Goal: Information Seeking & Learning: Check status

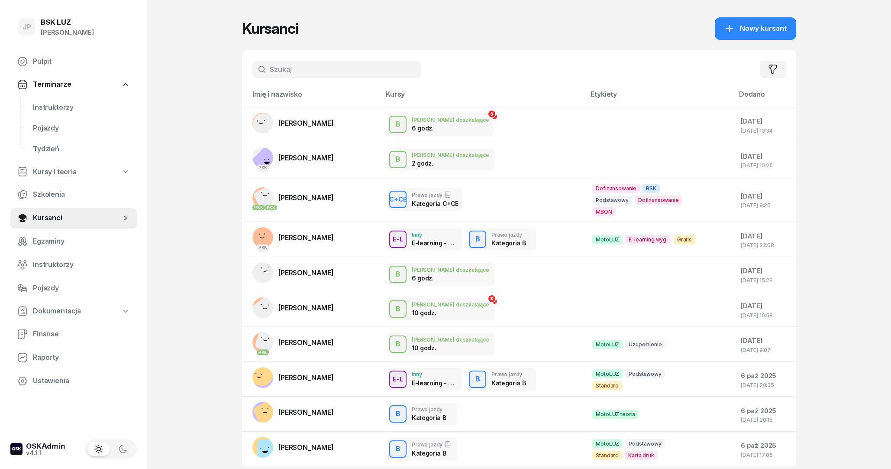
click at [332, 65] on input "text" at bounding box center [337, 69] width 169 height 17
click at [308, 70] on input "text" at bounding box center [337, 69] width 169 height 17
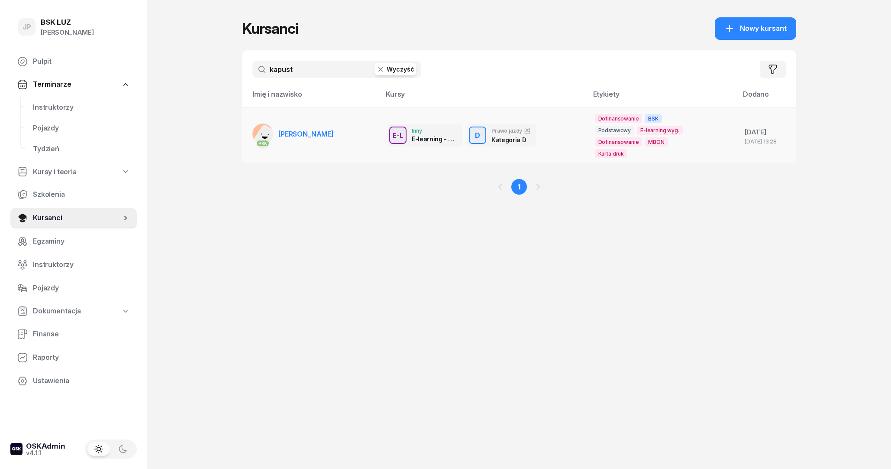
type input "kapust"
click at [303, 138] on span "PIOTR KAPUSTA" at bounding box center [306, 134] width 55 height 9
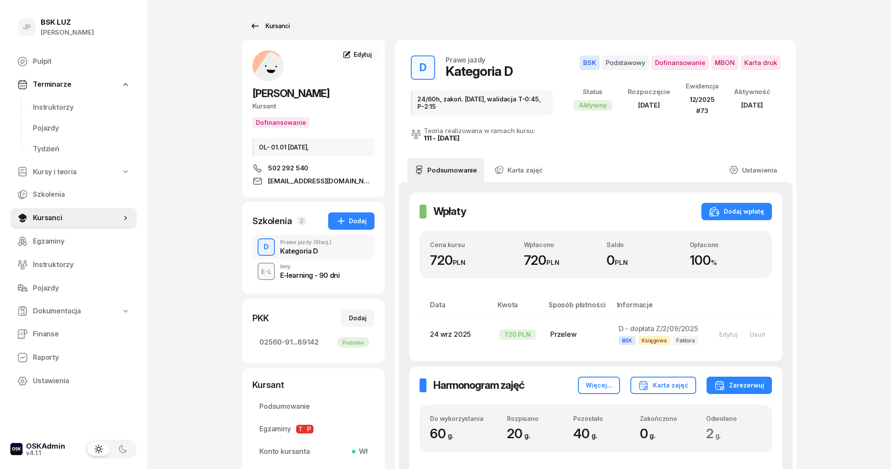
click at [264, 24] on div "Kursanci" at bounding box center [270, 26] width 40 height 10
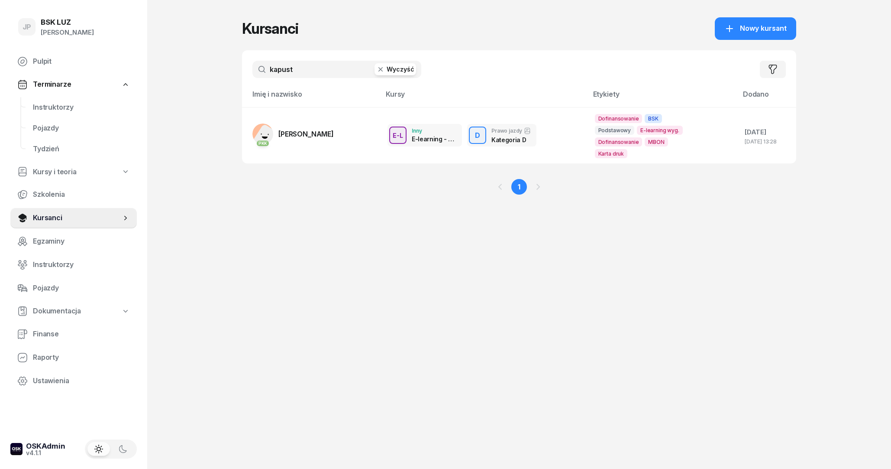
click at [396, 70] on button "Wyczyść" at bounding box center [396, 69] width 42 height 12
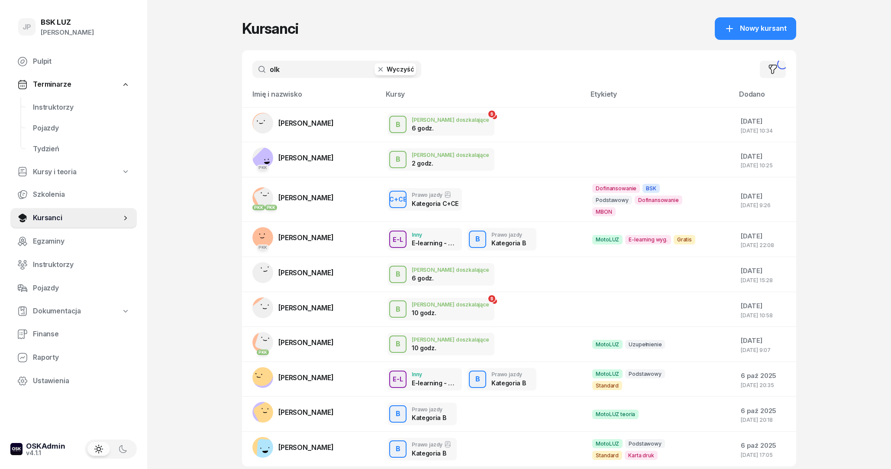
type input "olk"
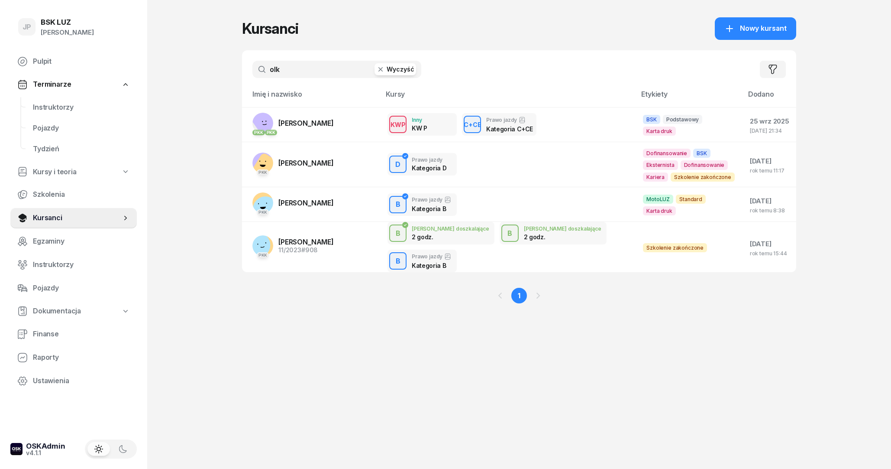
click at [413, 69] on button "Wyczyść" at bounding box center [396, 69] width 42 height 12
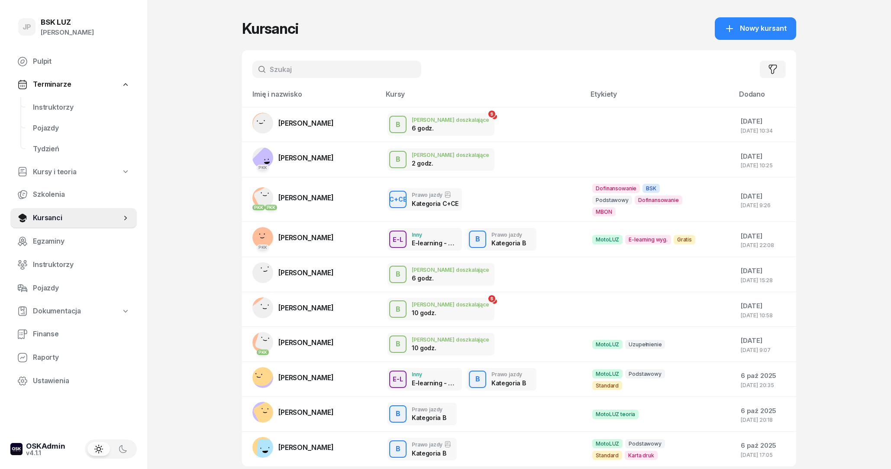
click at [342, 69] on input "text" at bounding box center [337, 69] width 169 height 17
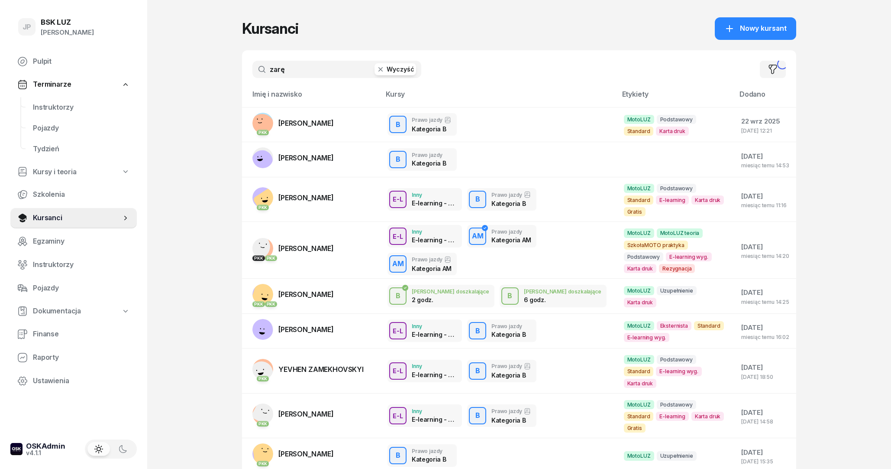
type input "zarę"
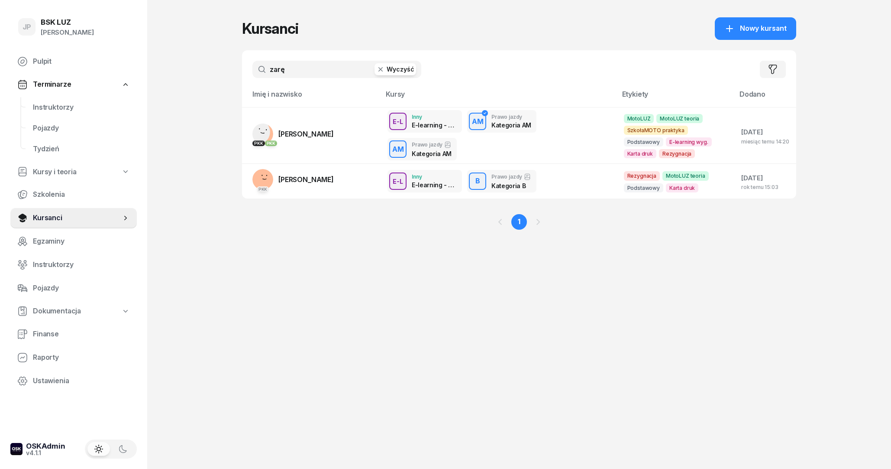
click at [411, 68] on button "Wyczyść" at bounding box center [396, 69] width 42 height 12
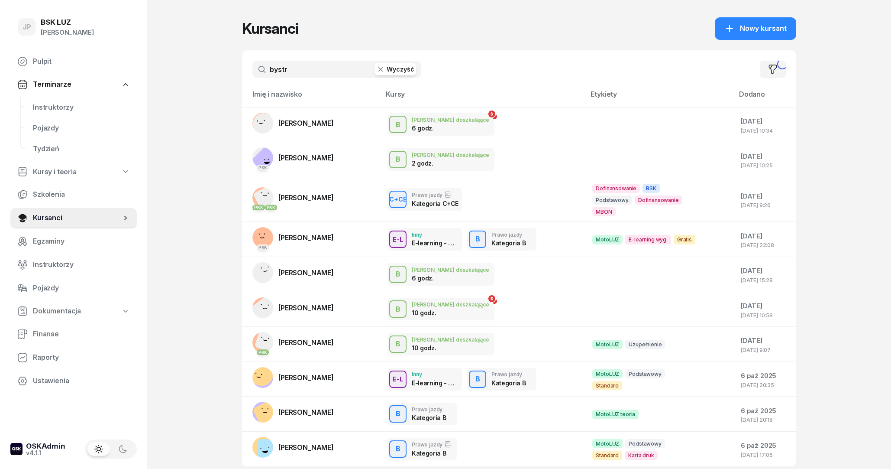
type input "bystr"
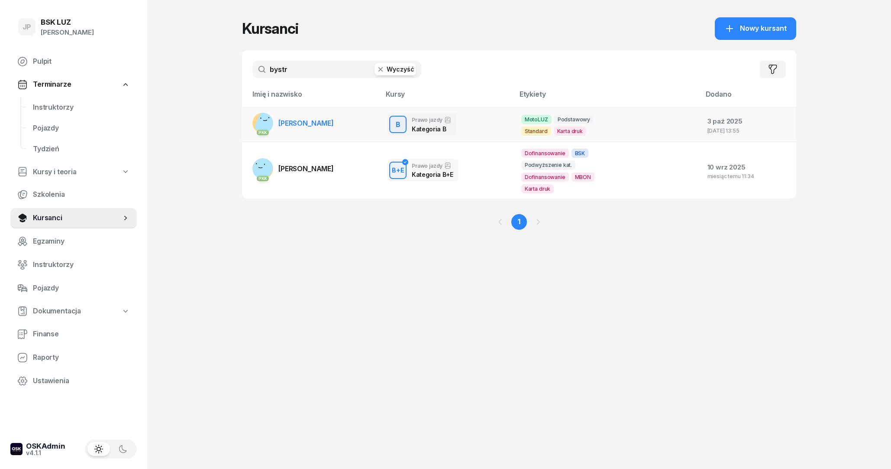
click at [360, 121] on td "PKK ARTUR BYSTRAI" at bounding box center [311, 124] width 139 height 35
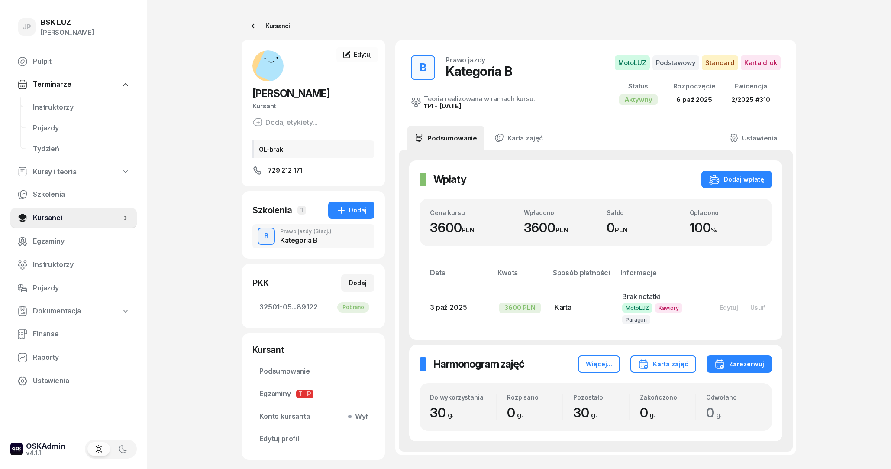
click at [257, 27] on icon at bounding box center [255, 26] width 10 height 10
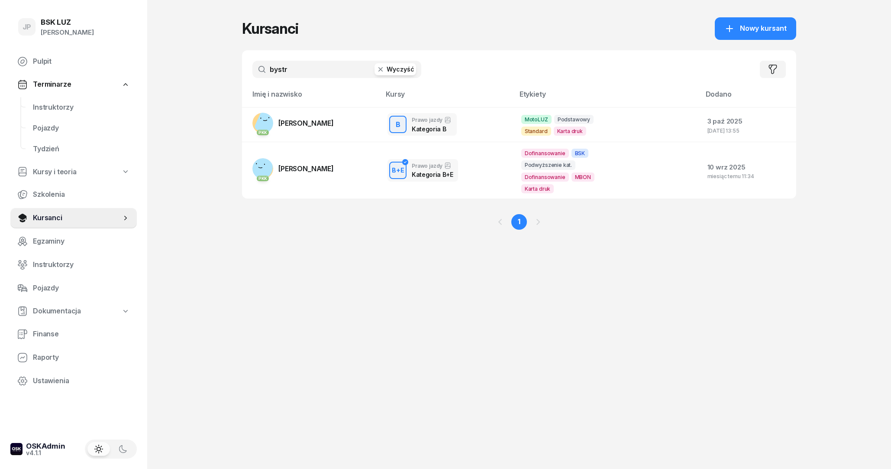
click at [395, 68] on button "Wyczyść" at bounding box center [396, 69] width 42 height 12
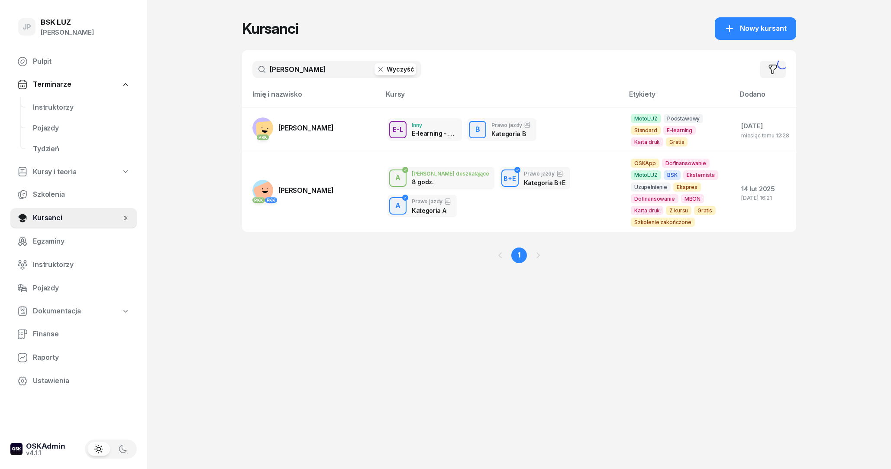
type input "bielecki"
click at [348, 122] on td "PKK [PERSON_NAME]" at bounding box center [311, 129] width 139 height 45
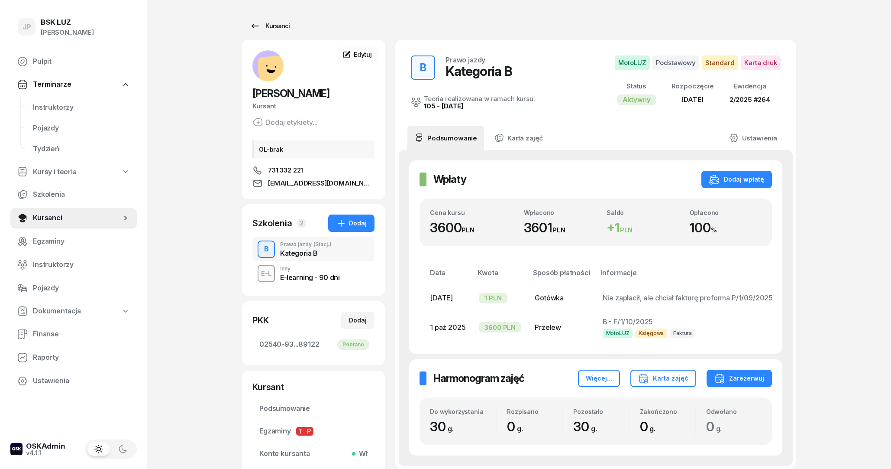
click at [265, 22] on div "Kursanci" at bounding box center [270, 26] width 40 height 10
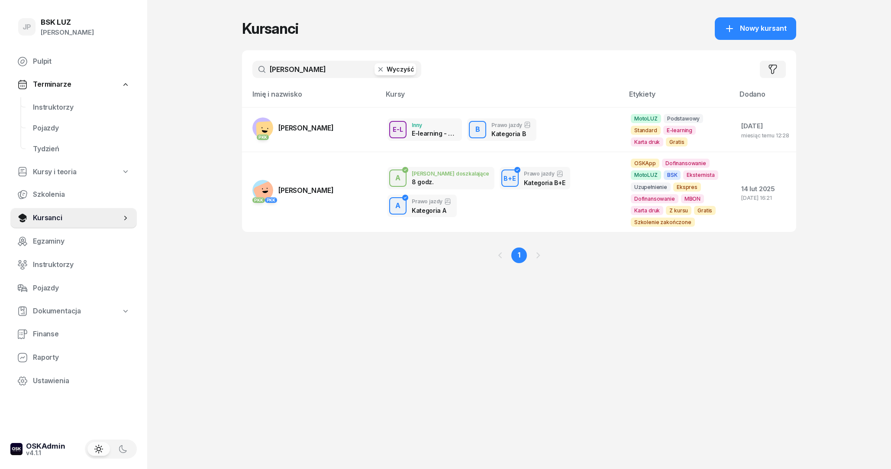
click at [398, 68] on button "Wyczyść" at bounding box center [396, 69] width 42 height 12
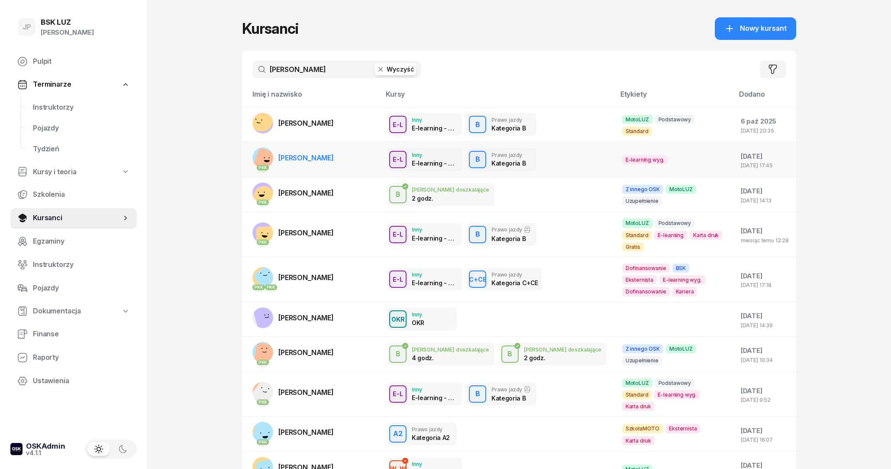
type input "jakub haj"
click at [325, 161] on span "JAKUB HAJDZIŃSKI" at bounding box center [306, 157] width 55 height 9
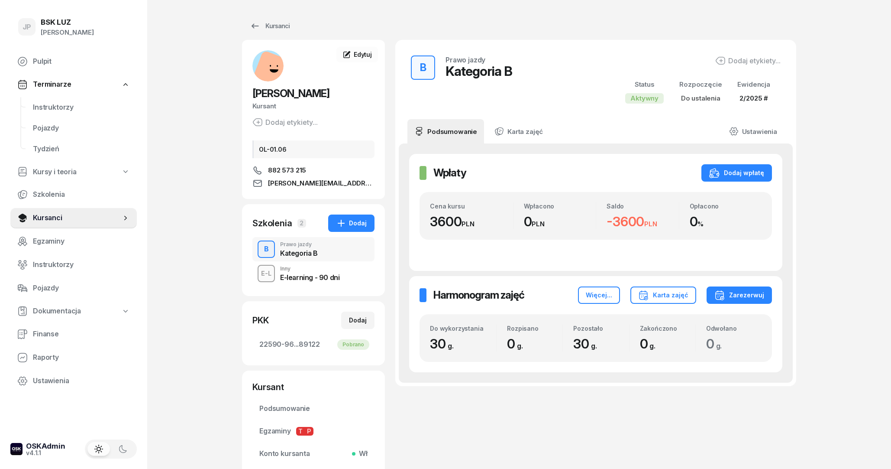
click at [316, 269] on div "Inny" at bounding box center [309, 268] width 59 height 5
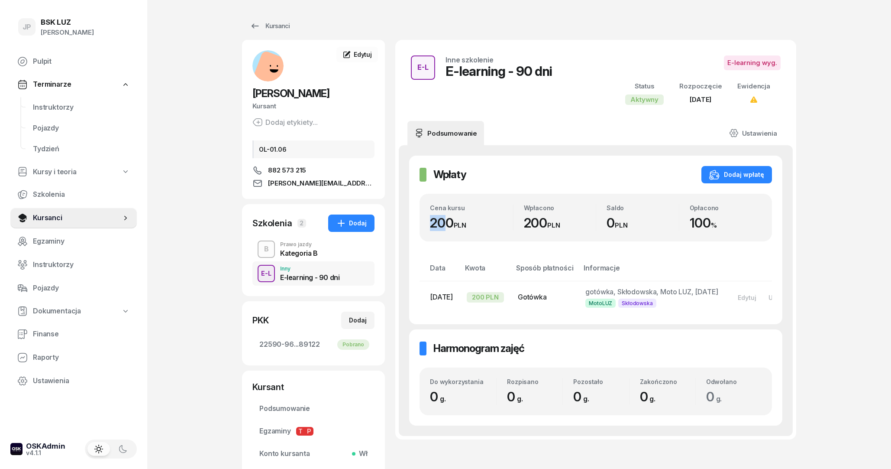
drag, startPoint x: 428, startPoint y: 223, endPoint x: 451, endPoint y: 222, distance: 22.6
click at [451, 222] on div "Cena kursu 200 PLN Wpłacono 200 PLN Saldo 0 PLN Opłacono 100 %" at bounding box center [596, 218] width 353 height 48
click at [286, 247] on div "Prawo jazdy" at bounding box center [299, 244] width 38 height 5
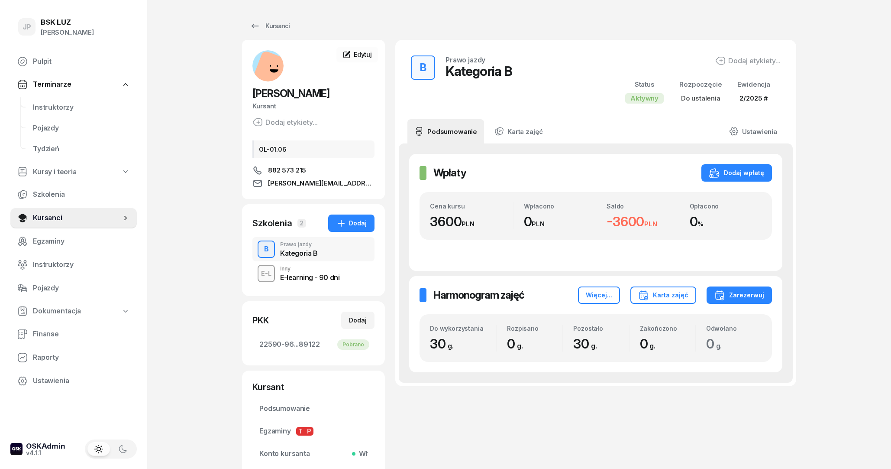
click at [299, 281] on div "E-learning - 90 dni" at bounding box center [309, 277] width 59 height 7
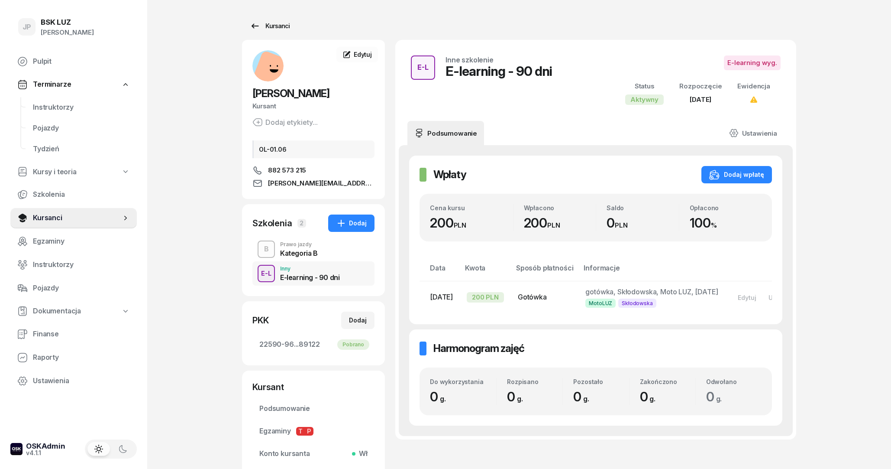
click at [290, 25] on div "Kursanci" at bounding box center [270, 26] width 40 height 10
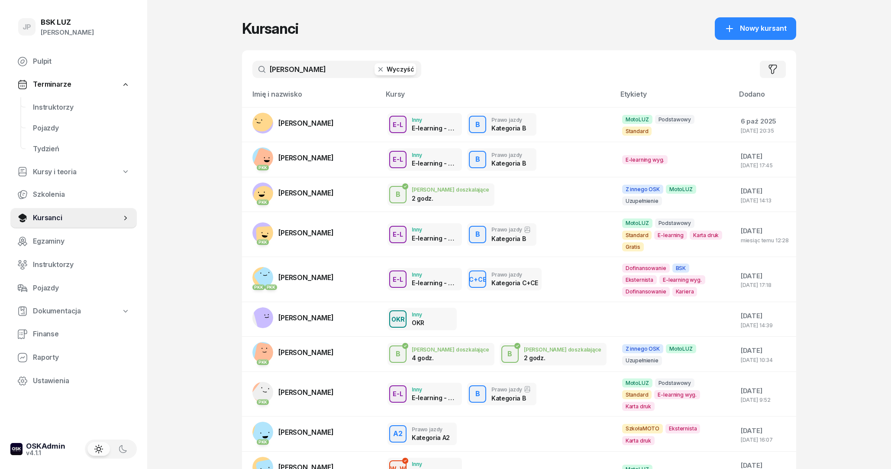
click at [469, 31] on div "Kursanci Nowy kursant" at bounding box center [519, 28] width 554 height 23
click at [385, 74] on icon "button" at bounding box center [380, 69] width 9 height 9
click at [363, 68] on input "text" at bounding box center [337, 69] width 169 height 17
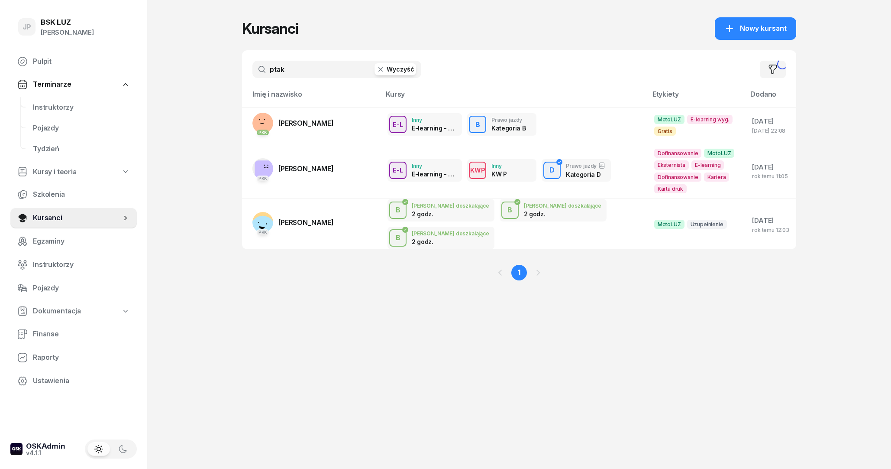
type input "ptak"
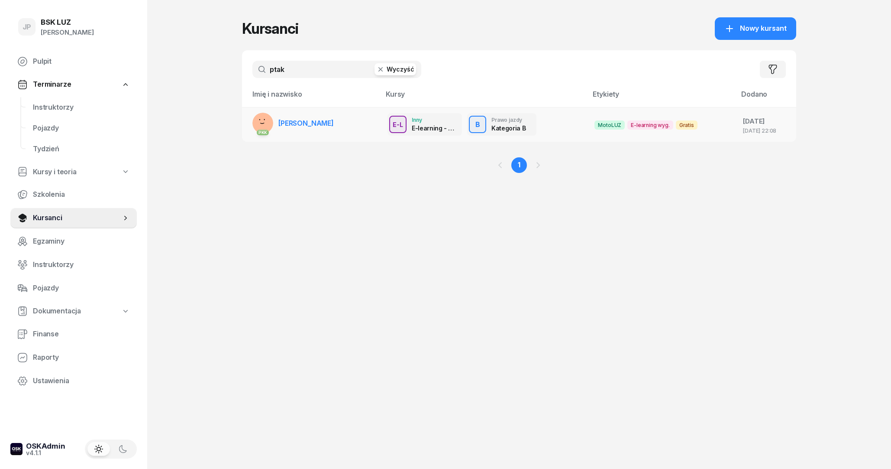
click at [350, 120] on td "PKK MACIEJ PTAK" at bounding box center [311, 124] width 139 height 35
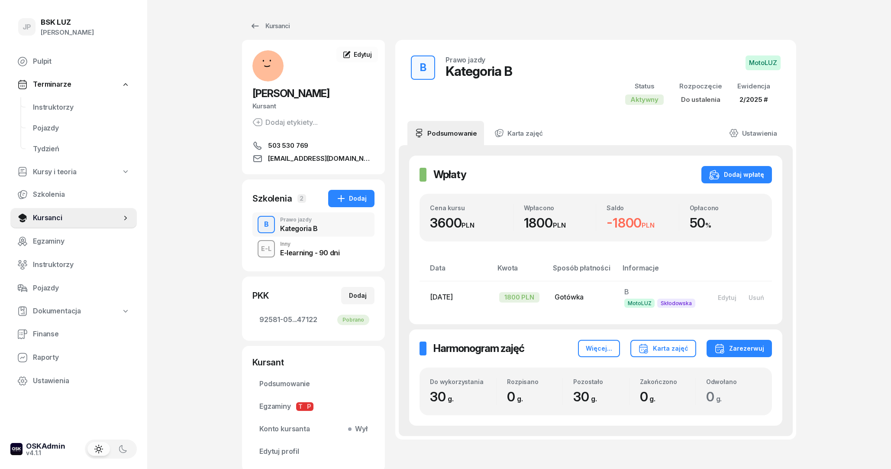
click at [621, 65] on div "B Prawo jazdy Kategoria B MotoLUZ Status Aktywny Rozpoczęcie Do ustalenia Ewide…" at bounding box center [596, 80] width 380 height 60
click at [283, 254] on div "E-learning - 90 dni" at bounding box center [309, 252] width 59 height 7
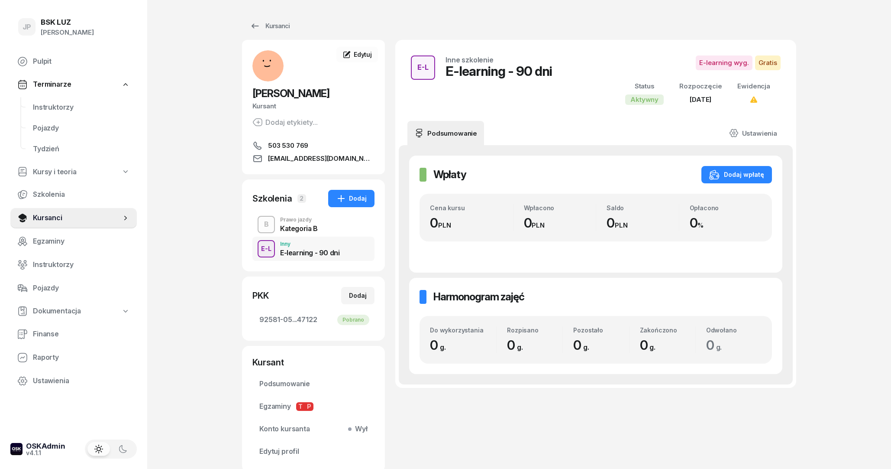
click at [290, 227] on div "Kategoria B" at bounding box center [299, 228] width 38 height 7
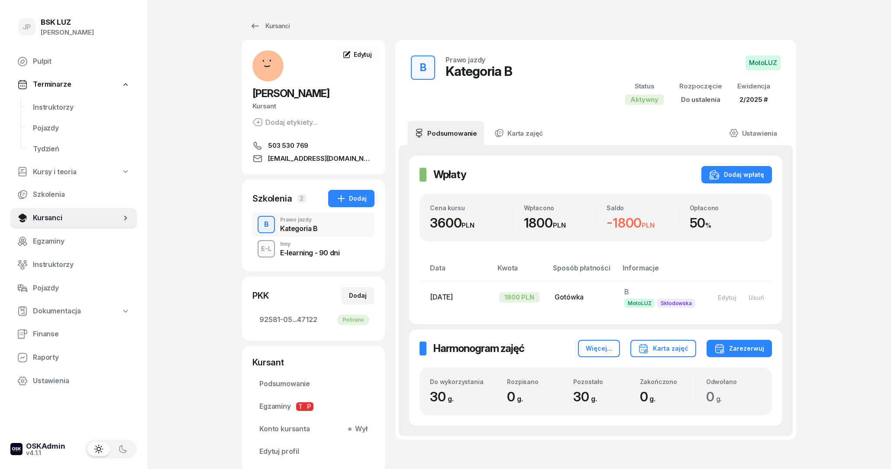
click at [299, 249] on div "E-learning - 90 dni" at bounding box center [309, 252] width 59 height 7
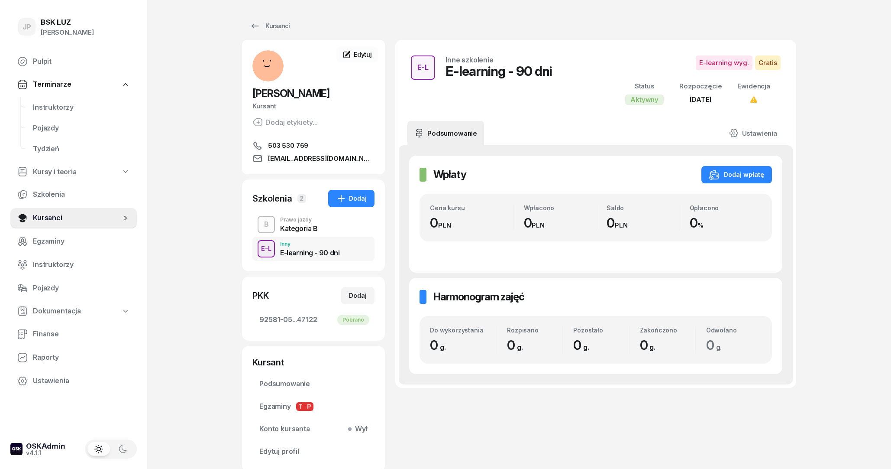
click at [296, 228] on div "Kategoria B" at bounding box center [299, 228] width 38 height 7
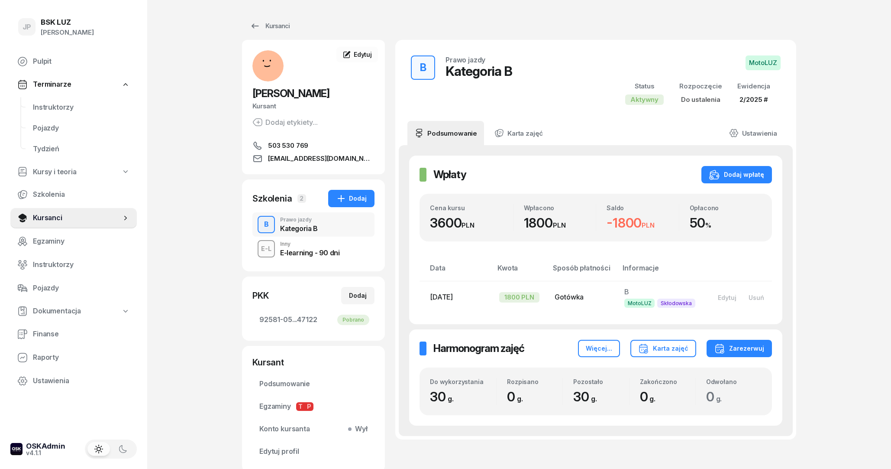
click at [303, 253] on div "E-learning - 90 dni" at bounding box center [309, 252] width 59 height 7
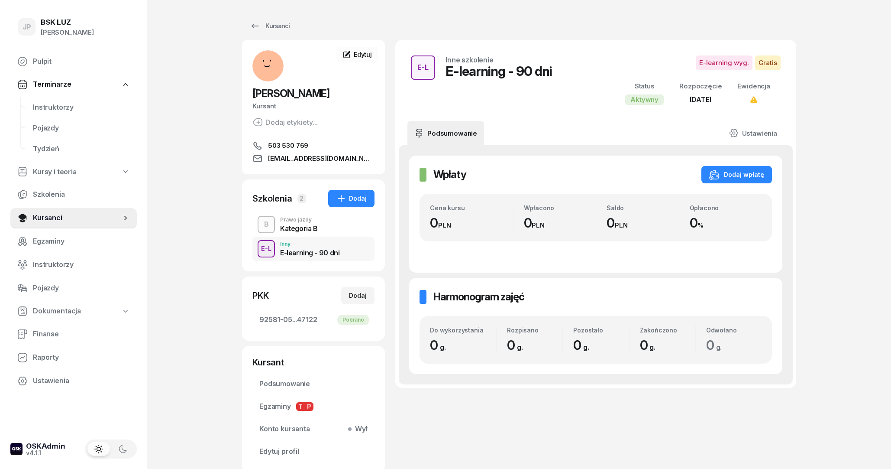
click at [309, 233] on div "B Prawo jazdy Kategoria B" at bounding box center [314, 224] width 122 height 24
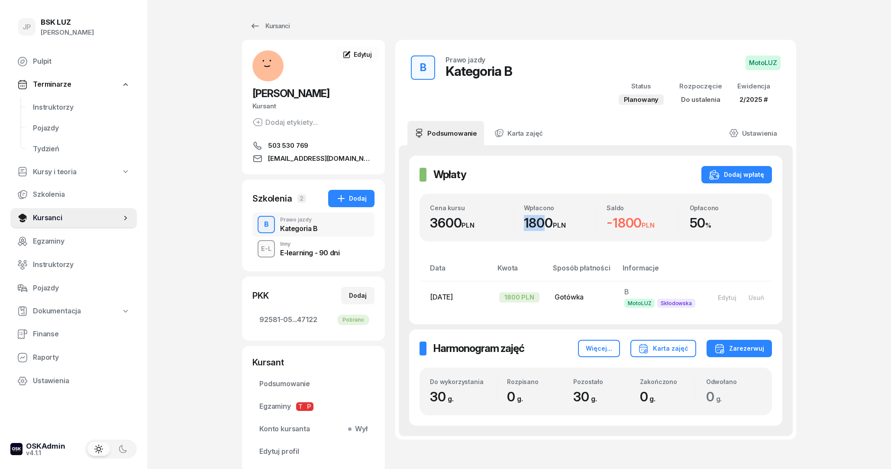
drag, startPoint x: 521, startPoint y: 222, endPoint x: 558, endPoint y: 244, distance: 43.5
click at [547, 223] on div "Wpłacono 1800 PLN" at bounding box center [555, 217] width 83 height 27
click at [561, 313] on td "Gotówka" at bounding box center [583, 297] width 70 height 33
click at [269, 17] on div "Kursanci MACIEJ PTAK Kursant Dodaj etykiety... 503 530 769 mptak4a@gmail.com MP…" at bounding box center [519, 244] width 554 height 489
click at [291, 246] on div "Inny" at bounding box center [309, 243] width 59 height 5
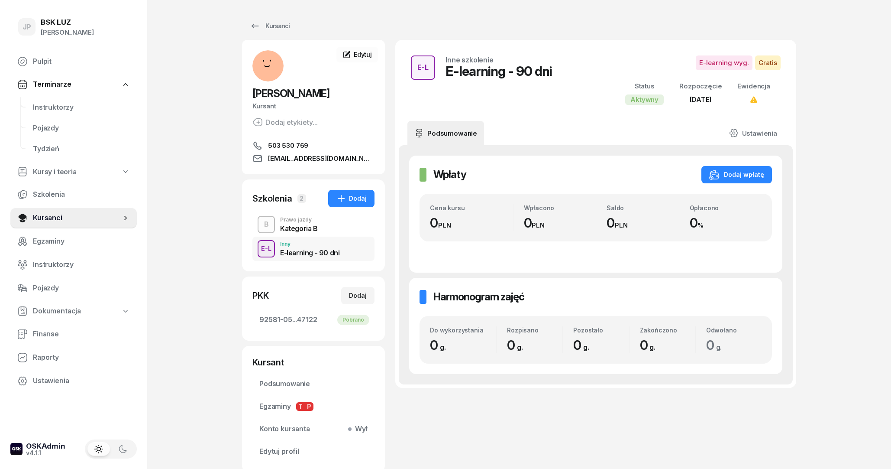
click at [299, 223] on div "Kategoria B" at bounding box center [299, 227] width 38 height 10
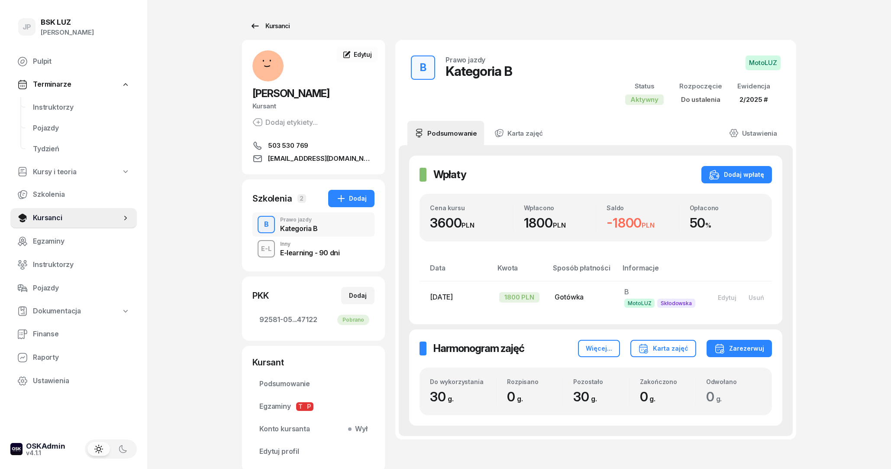
click at [262, 29] on div "Kursanci" at bounding box center [270, 26] width 40 height 10
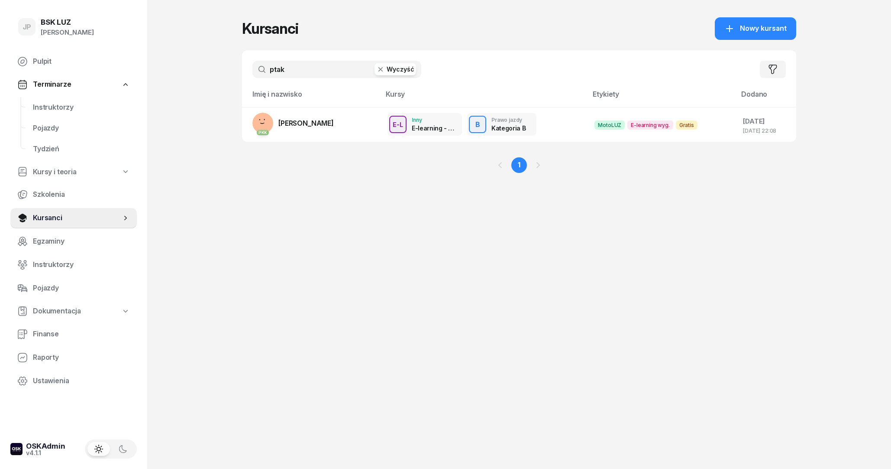
click at [388, 73] on button "Wyczyść" at bounding box center [396, 69] width 42 height 12
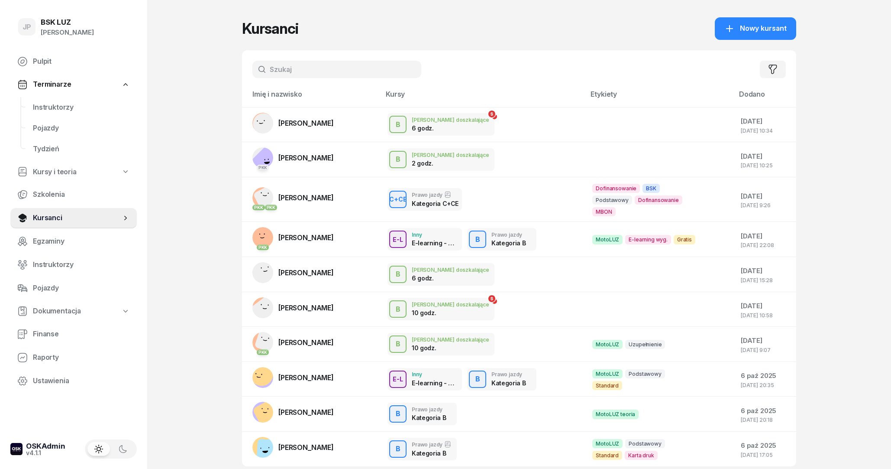
click at [331, 73] on input "text" at bounding box center [337, 69] width 169 height 17
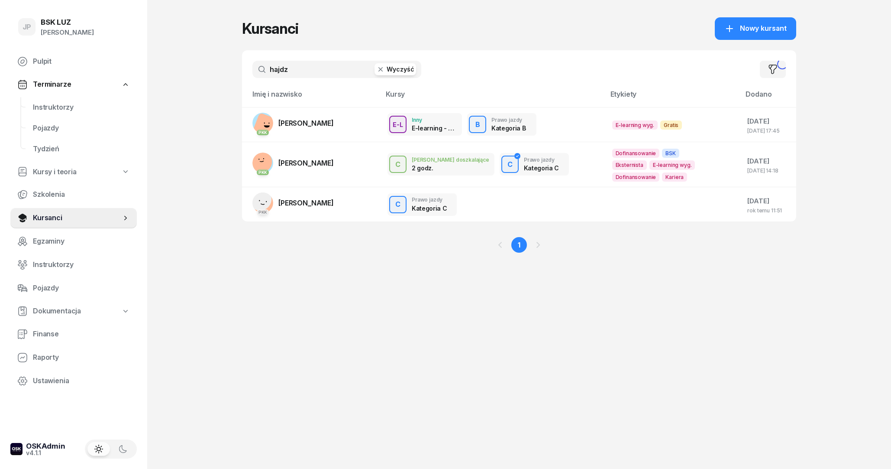
type input "hajdz"
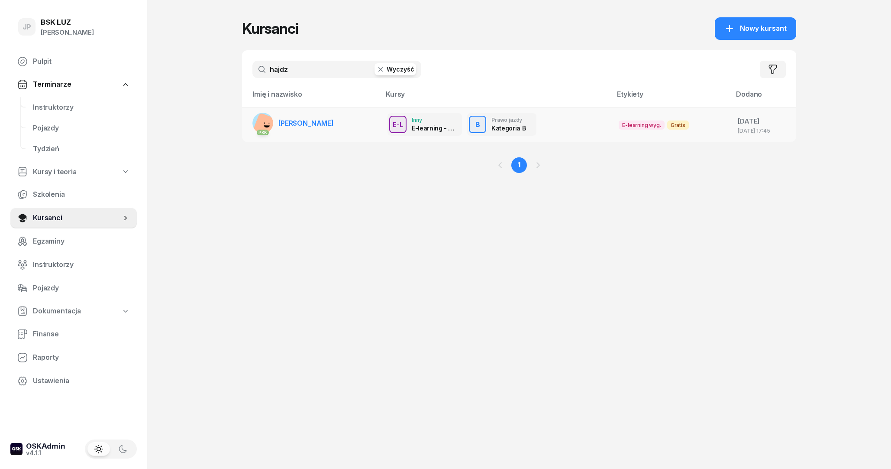
click at [288, 127] on link "PKK JAKUB HAJDZIŃSKI" at bounding box center [293, 123] width 81 height 21
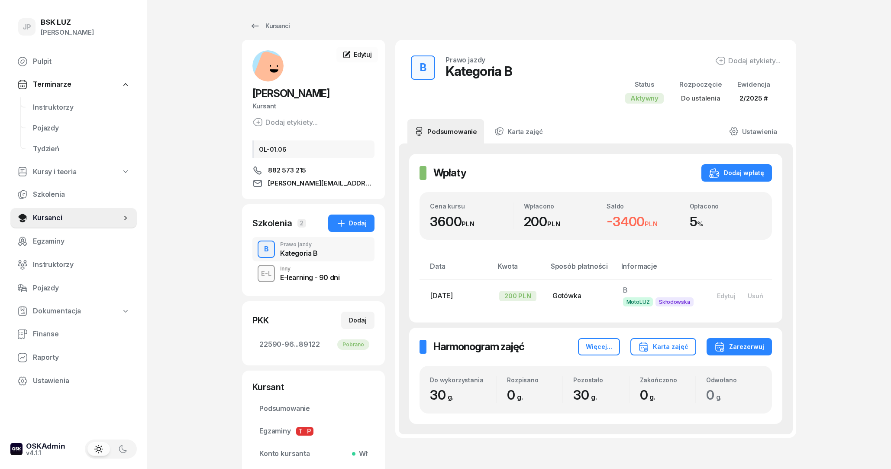
click at [321, 276] on div "E-learning - 90 dni" at bounding box center [309, 277] width 59 height 7
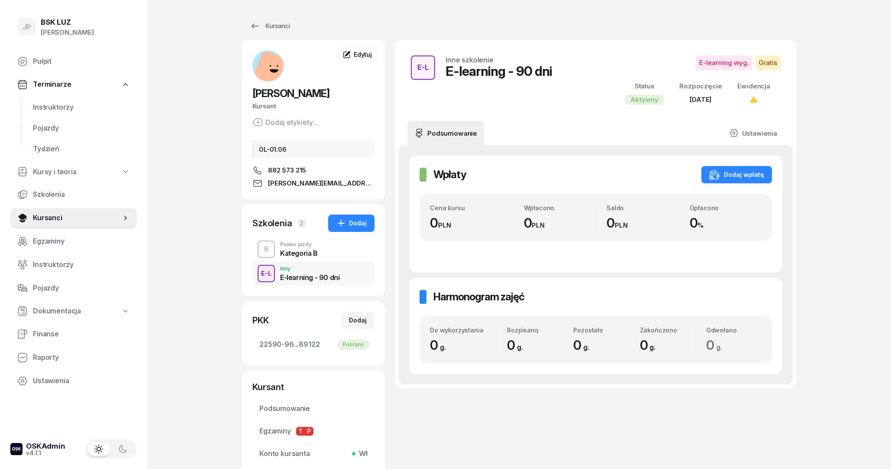
click at [307, 252] on div "Kategoria B" at bounding box center [299, 252] width 38 height 7
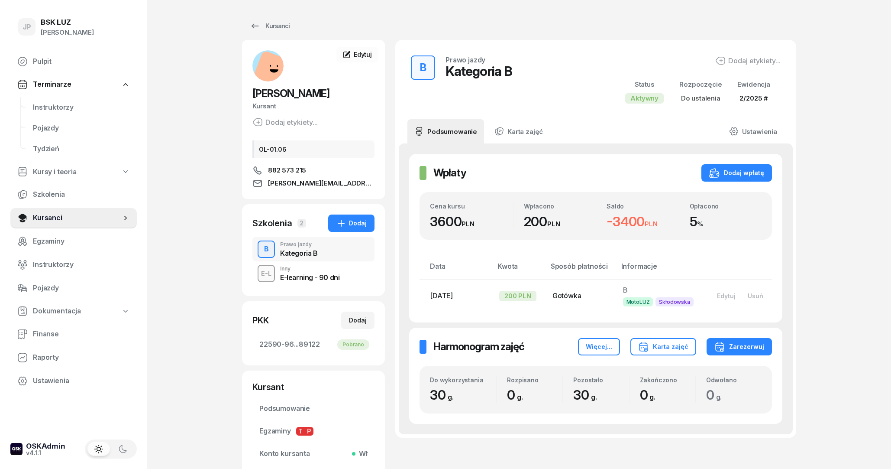
click at [320, 280] on div "E-learning - 90 dni" at bounding box center [309, 277] width 59 height 7
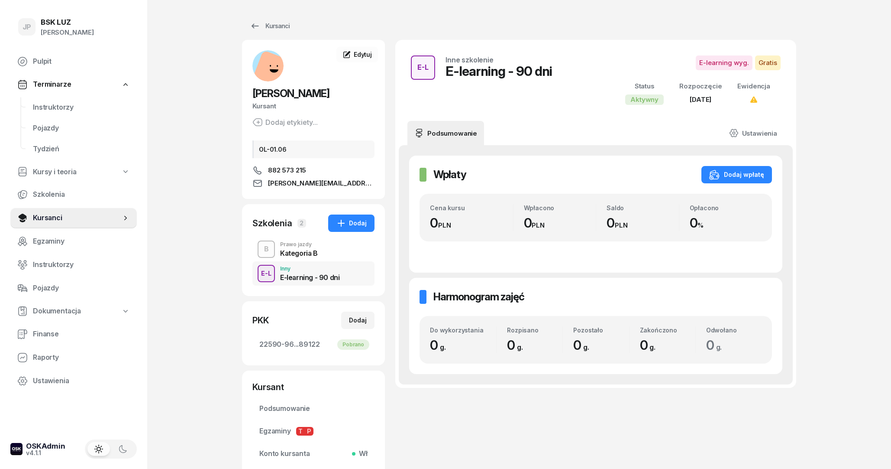
click at [306, 256] on div "Kategoria B" at bounding box center [299, 252] width 38 height 7
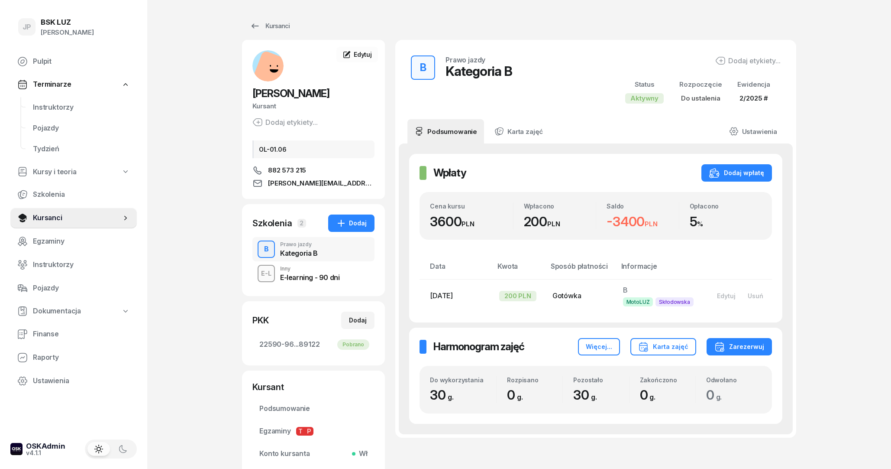
click at [320, 278] on div "E-learning - 90 dni" at bounding box center [309, 277] width 59 height 7
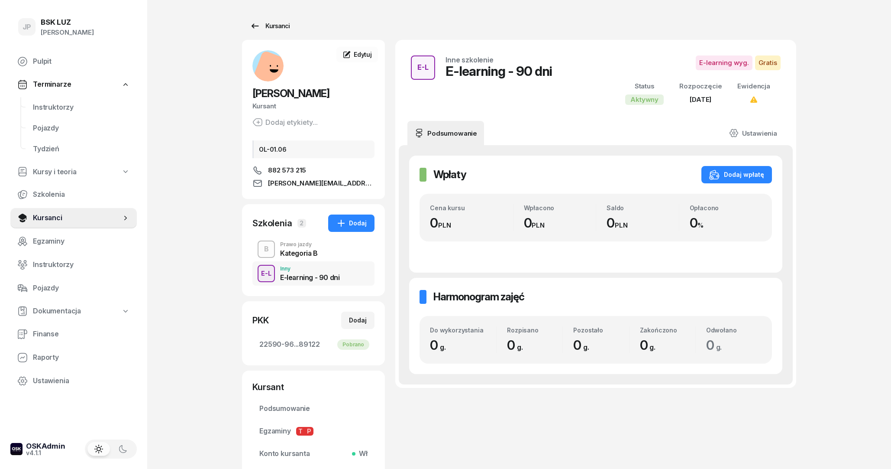
click at [256, 22] on icon at bounding box center [255, 26] width 10 height 10
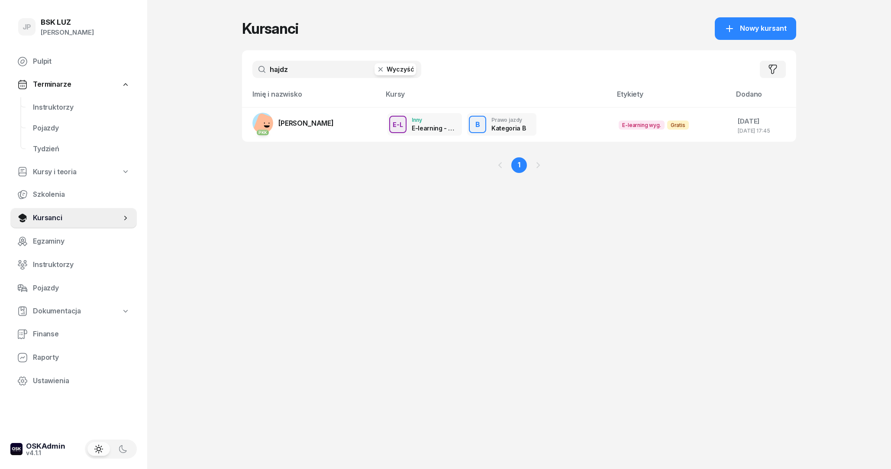
drag, startPoint x: 418, startPoint y: 70, endPoint x: 413, endPoint y: 68, distance: 5.6
click at [415, 68] on div "hajdz Wyczyść" at bounding box center [337, 69] width 169 height 17
click at [413, 68] on button "Wyczyść" at bounding box center [396, 69] width 42 height 12
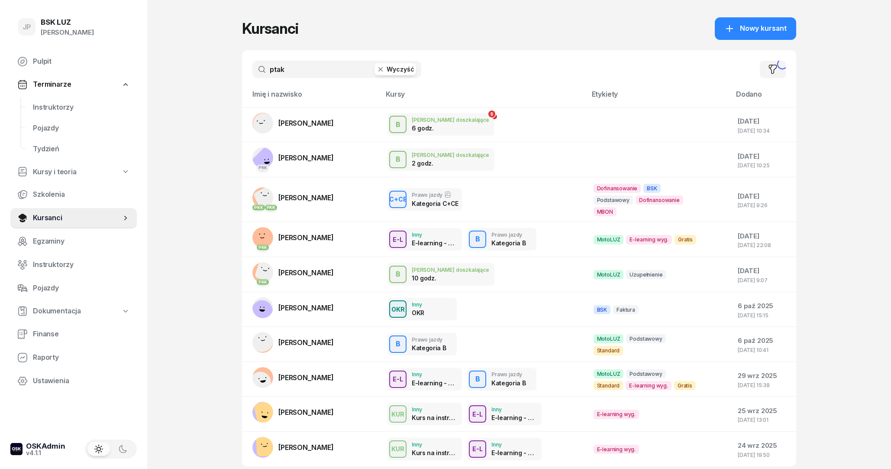
type input "ptak"
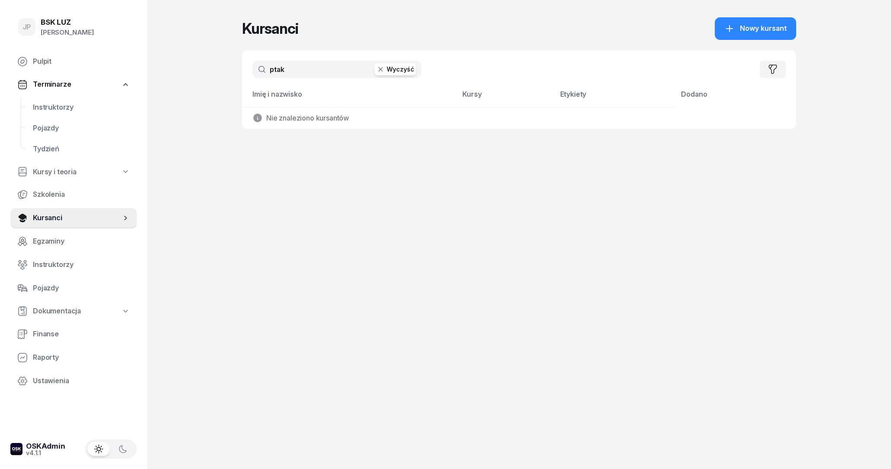
click at [385, 70] on icon "button" at bounding box center [380, 69] width 9 height 9
click at [366, 68] on input "text" at bounding box center [337, 69] width 169 height 17
type input "ptak"
click at [380, 70] on icon "button" at bounding box center [380, 69] width 9 height 9
click at [334, 70] on input "text" at bounding box center [337, 69] width 169 height 17
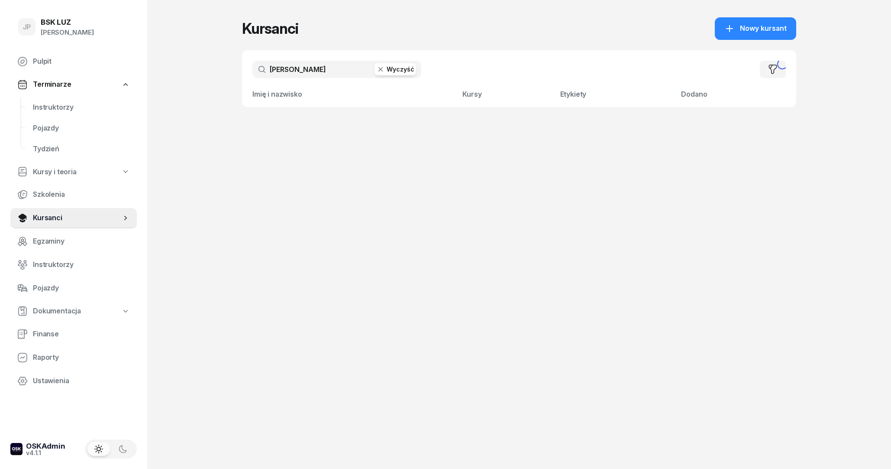
type input "bielecki"
click at [327, 71] on input "bielecki" at bounding box center [337, 69] width 169 height 17
click at [385, 72] on icon "button" at bounding box center [380, 69] width 9 height 9
click at [33, 218] on span "Kursanci" at bounding box center [77, 217] width 88 height 11
click at [272, 68] on input "text" at bounding box center [337, 69] width 169 height 17
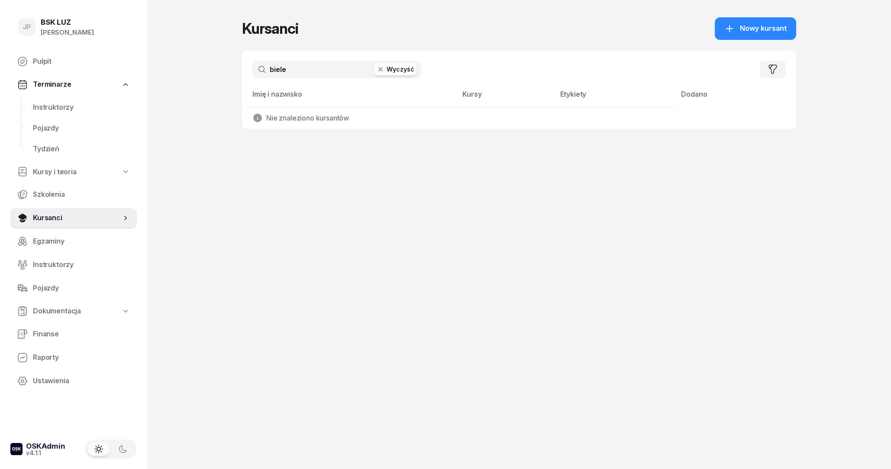
type input "biele"
click at [392, 64] on button "Wyczyść" at bounding box center [396, 69] width 42 height 12
click at [38, 65] on span "Pulpit" at bounding box center [81, 61] width 97 height 11
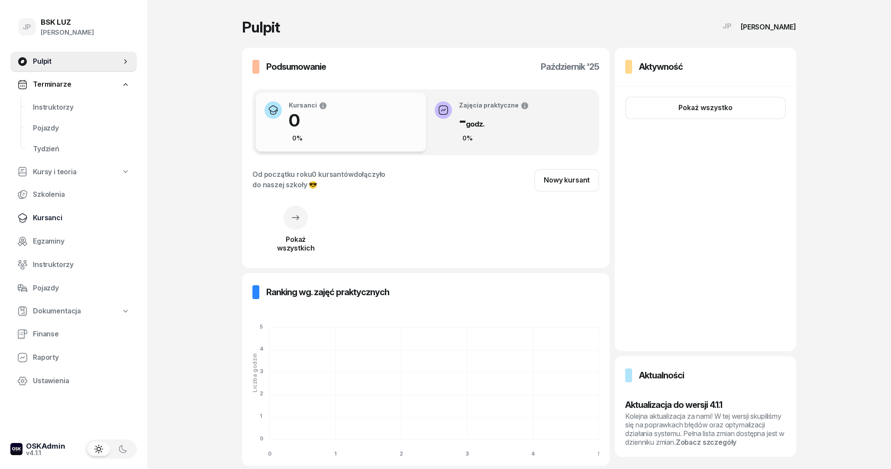
click at [53, 218] on span "Kursanci" at bounding box center [81, 217] width 97 height 11
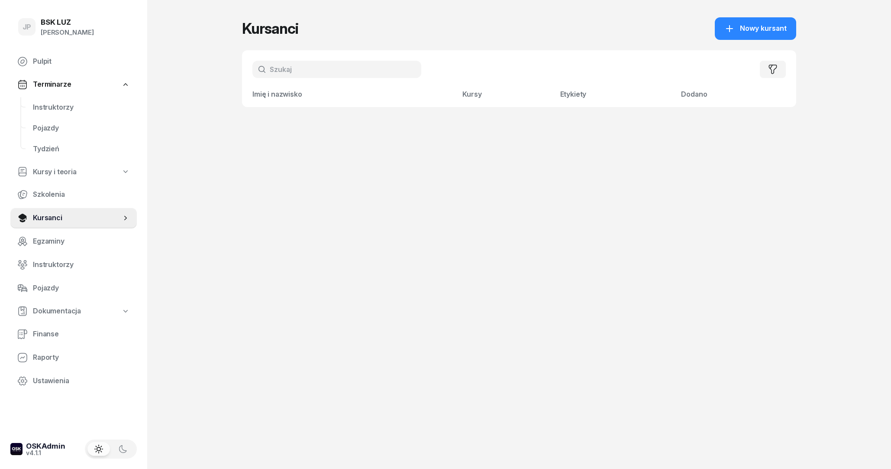
click at [329, 68] on input "text" at bounding box center [337, 69] width 169 height 17
type input "g"
click at [389, 70] on button "Wyczyść" at bounding box center [396, 69] width 42 height 12
click at [60, 83] on span "Terminarze" at bounding box center [52, 84] width 38 height 11
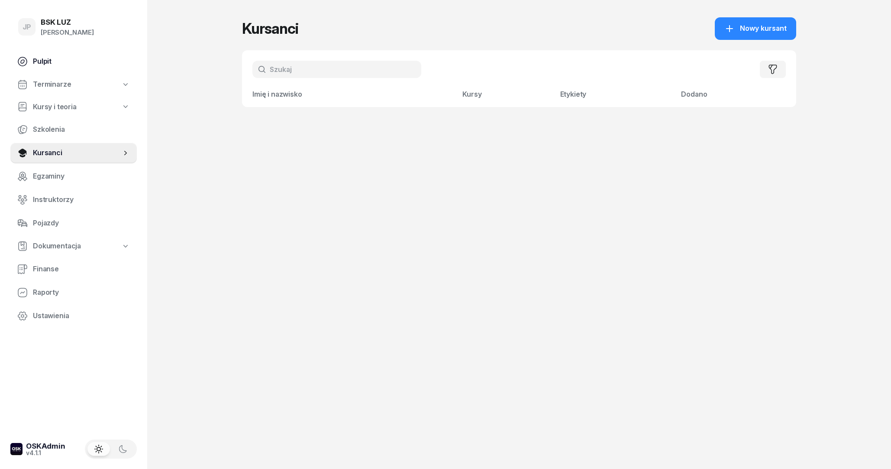
click at [50, 62] on span "Pulpit" at bounding box center [81, 61] width 97 height 11
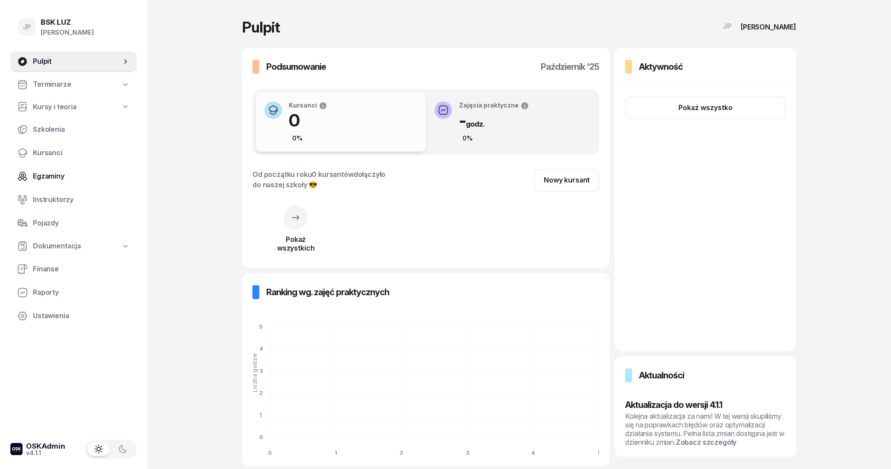
click at [69, 178] on span "Egzaminy" at bounding box center [81, 176] width 97 height 11
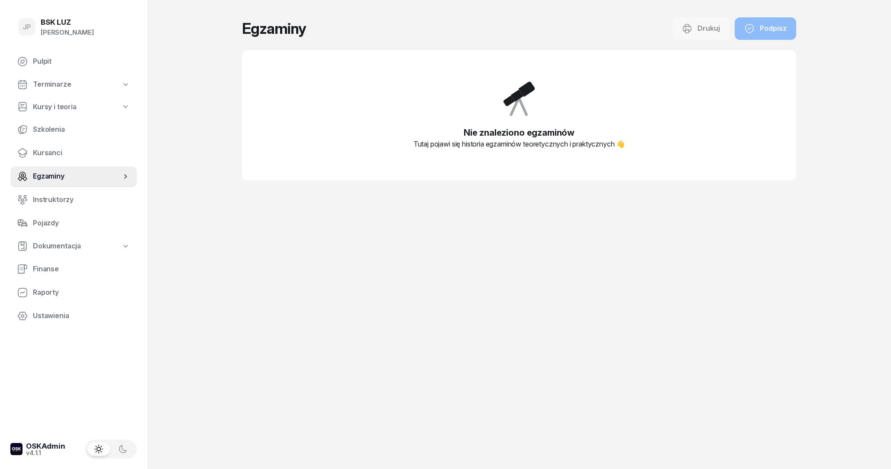
click at [599, 389] on div "Egzaminy Drukuj Podpisz Nie znaleziono egzaminów Tutaj pojawi się historia egza…" at bounding box center [519, 234] width 554 height 469
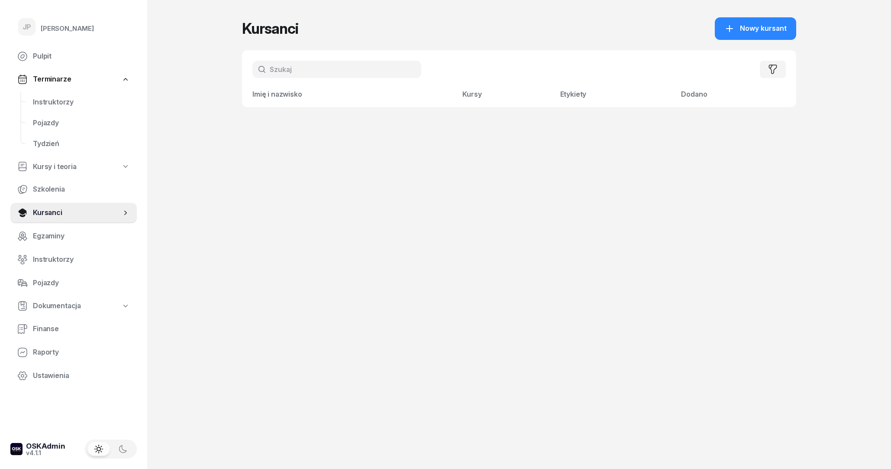
click at [314, 71] on input "text" at bounding box center [337, 69] width 169 height 17
type input "biele"
click at [27, 58] on icon at bounding box center [22, 56] width 9 height 9
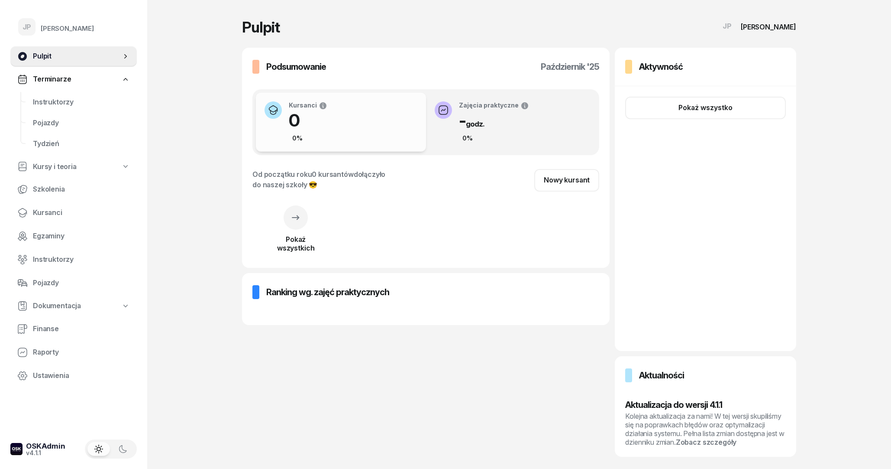
click at [38, 29] on div "JP Joanna Piątkiewicz" at bounding box center [73, 28] width 126 height 36
click at [55, 98] on span "Instruktorzy" at bounding box center [81, 102] width 97 height 11
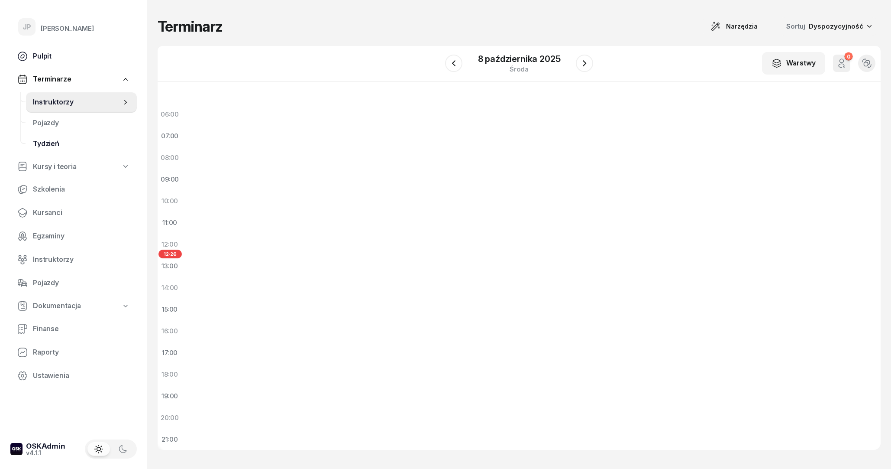
click at [55, 138] on link "Tydzień" at bounding box center [81, 143] width 111 height 21
click at [44, 58] on span "Pulpit" at bounding box center [81, 56] width 97 height 11
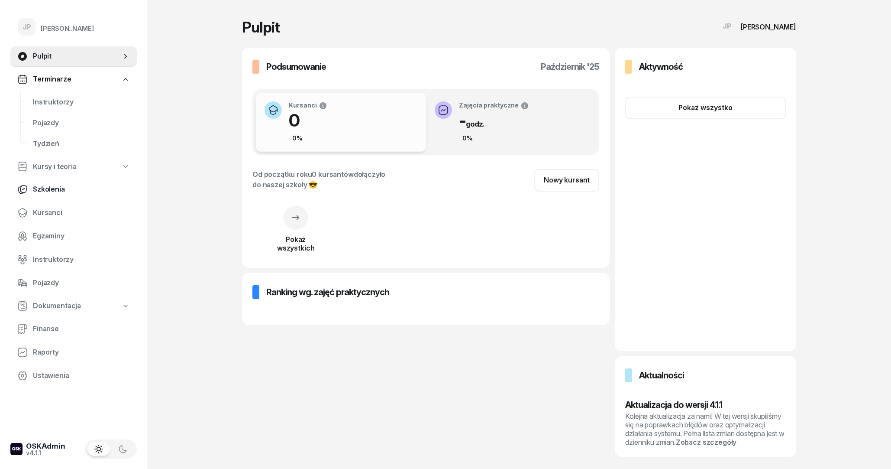
click at [55, 190] on span "Szkolenia" at bounding box center [81, 189] width 97 height 11
select select "createdAt-desc"
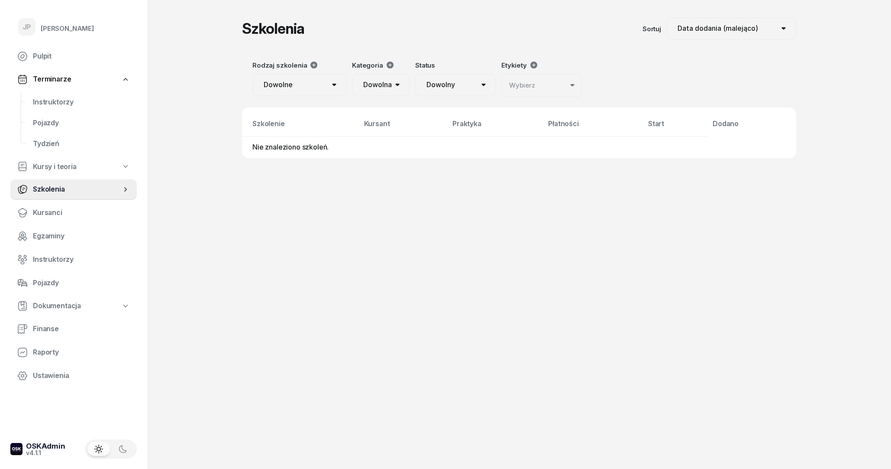
click at [50, 174] on link "Kursy i teoria" at bounding box center [73, 167] width 126 height 20
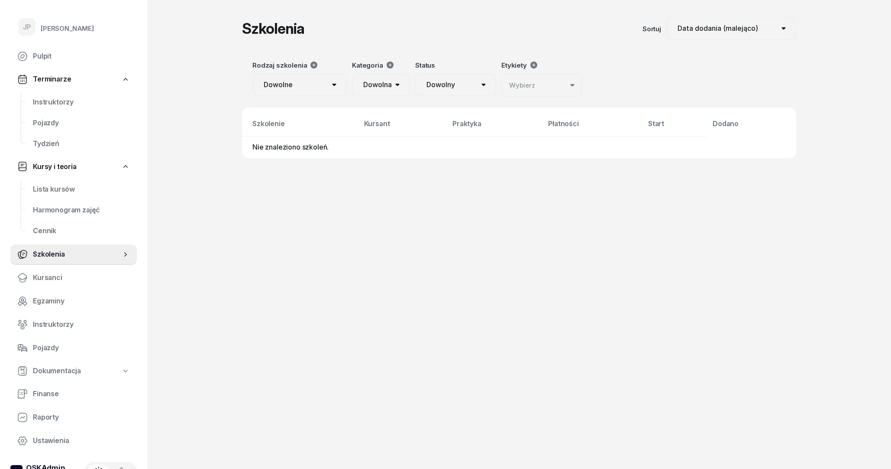
select select
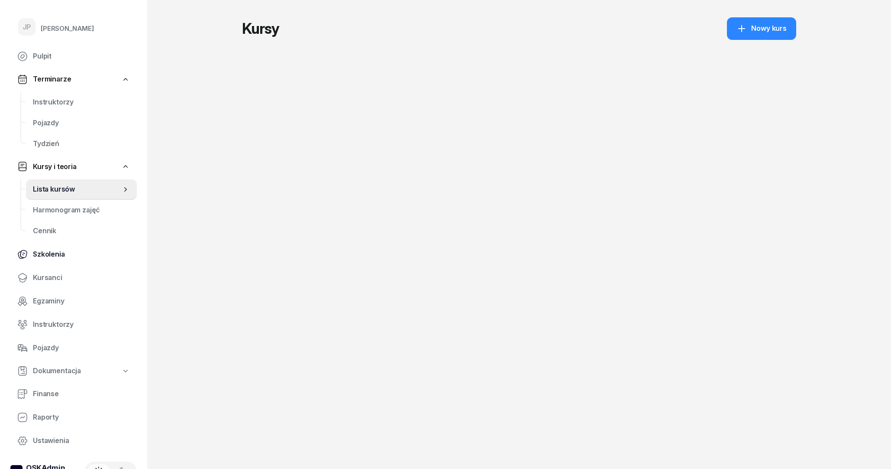
click at [48, 253] on span "Szkolenia" at bounding box center [81, 254] width 97 height 11
select select "createdAt-desc"
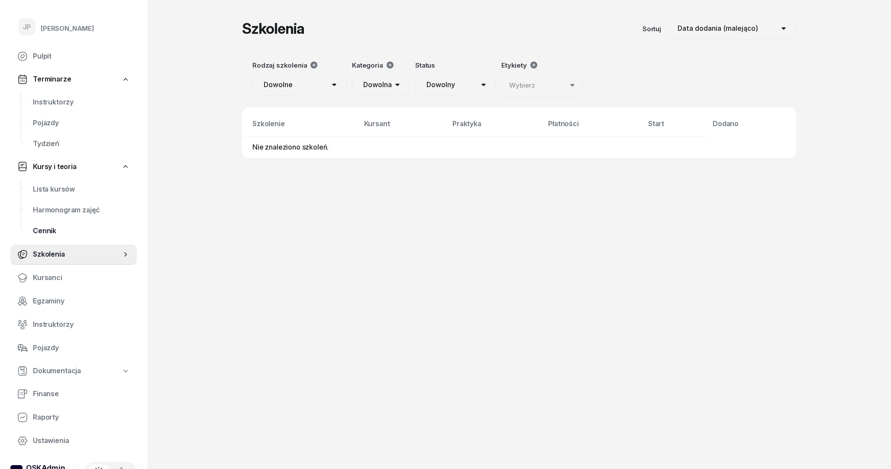
click at [52, 227] on span "Cennik" at bounding box center [81, 230] width 97 height 11
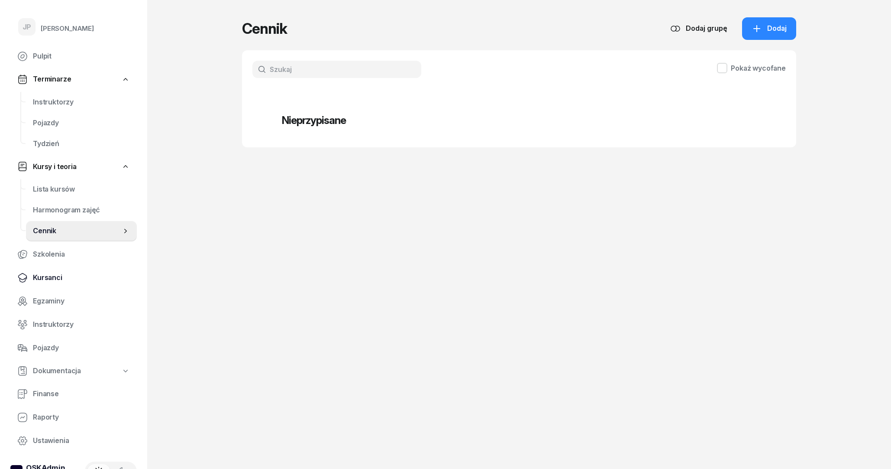
click at [59, 284] on link "Kursanci" at bounding box center [73, 277] width 126 height 21
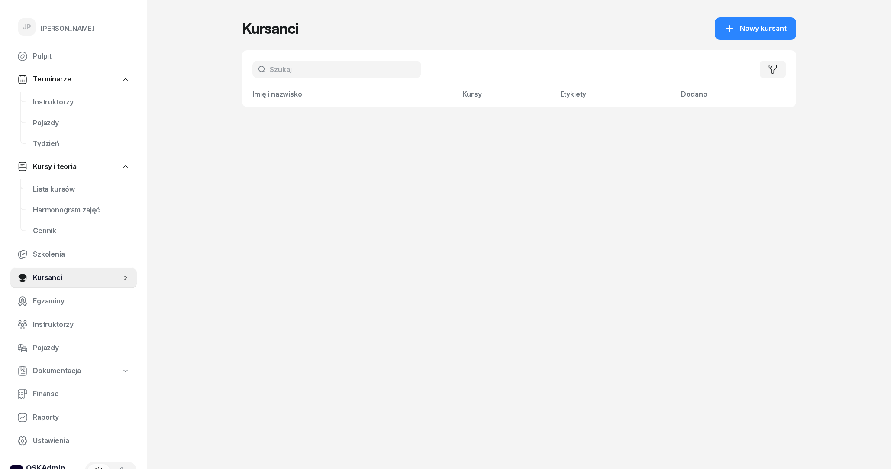
click at [298, 71] on input "text" at bounding box center [337, 69] width 169 height 17
type input "b"
click at [70, 254] on span "Szkolenia" at bounding box center [81, 254] width 97 height 11
select select "createdAt-desc"
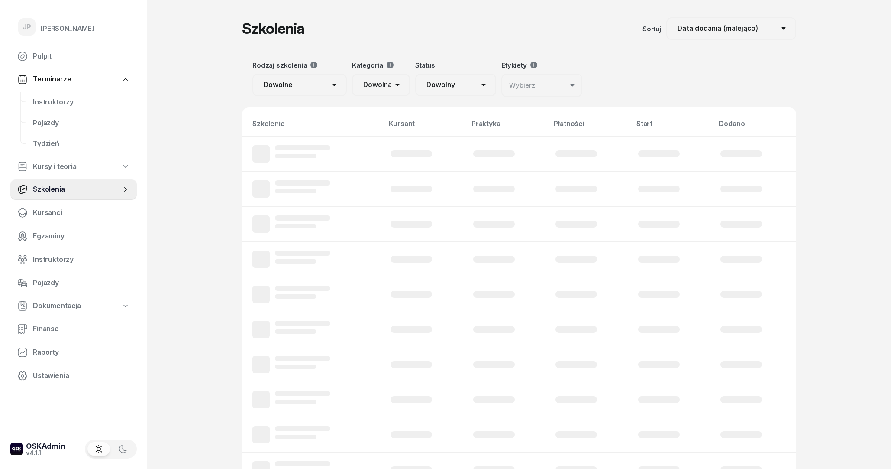
select select "createdAt-desc"
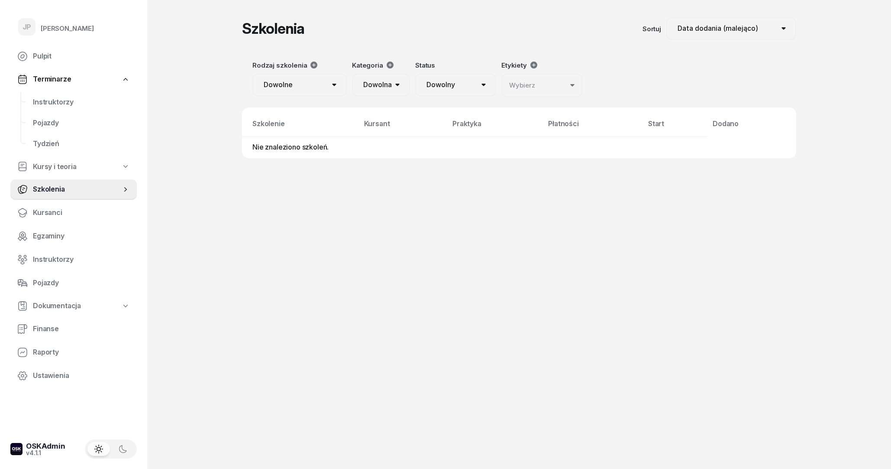
click at [67, 168] on span "Kursy i teoria" at bounding box center [55, 166] width 44 height 11
select select
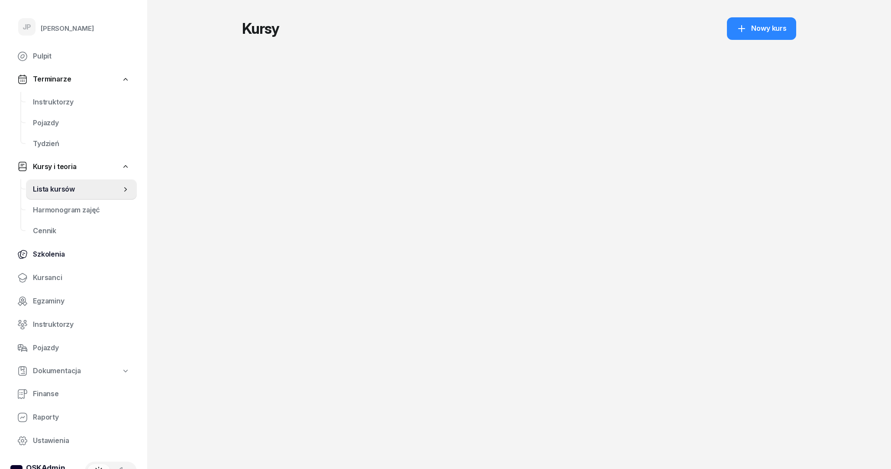
click at [61, 253] on span "Szkolenia" at bounding box center [81, 254] width 97 height 11
select select "createdAt-desc"
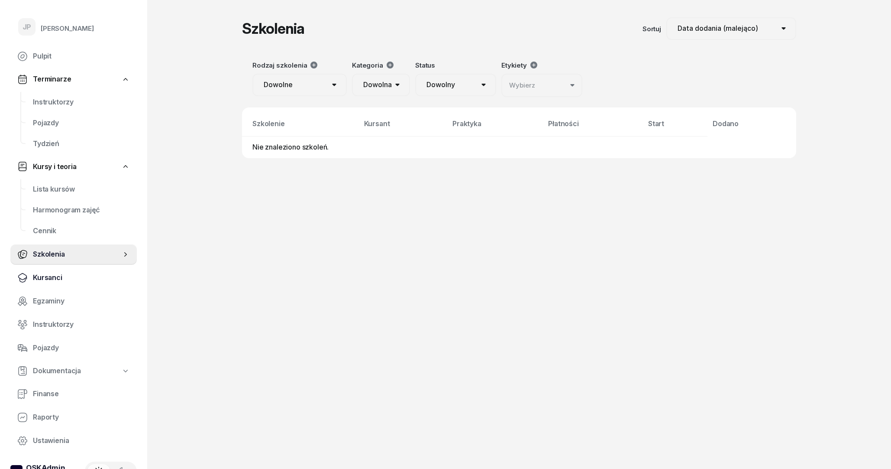
click at [43, 272] on span "Kursanci" at bounding box center [81, 277] width 97 height 11
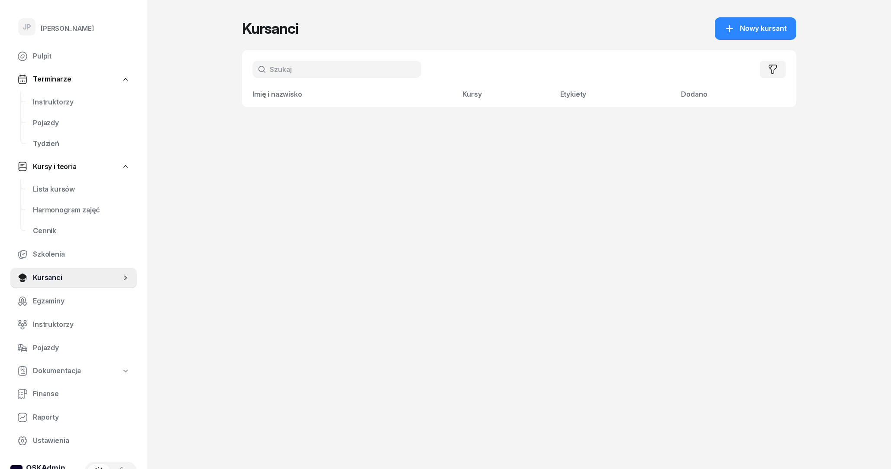
click at [292, 65] on input "text" at bounding box center [337, 69] width 169 height 17
click at [23, 279] on icon at bounding box center [23, 276] width 8 height 6
click at [288, 75] on input "text" at bounding box center [337, 69] width 169 height 17
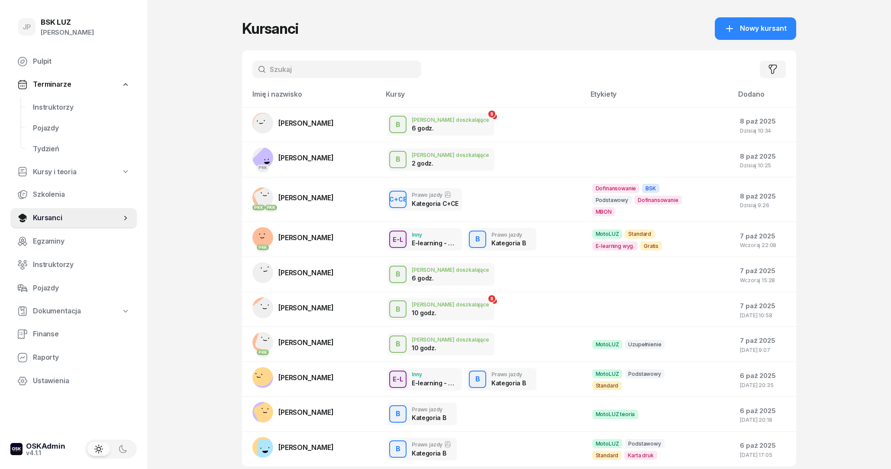
click at [322, 69] on input "text" at bounding box center [337, 69] width 169 height 17
type input "biele"
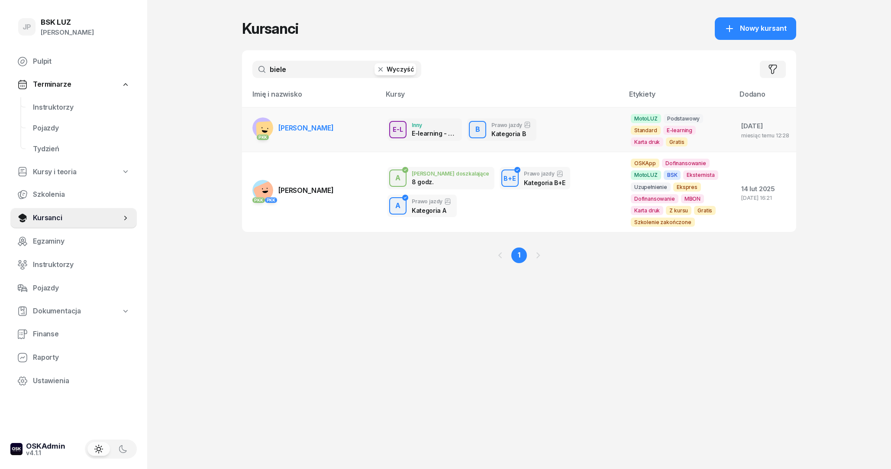
click at [330, 126] on span "[PERSON_NAME]" at bounding box center [306, 127] width 55 height 9
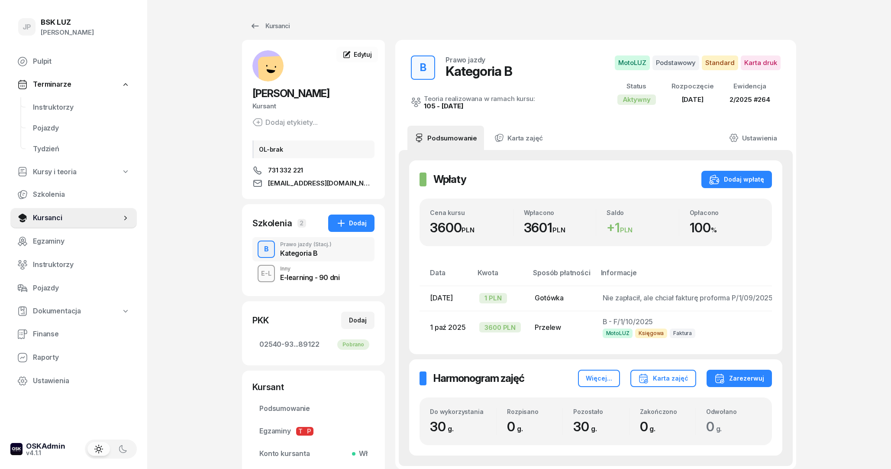
click at [664, 300] on span "Nie zapłacił, ale chciał fakturę proforma P/1/09/2025 ML" at bounding box center [694, 297] width 182 height 9
click at [713, 297] on span "Nie zapłacił, ale chciał fakturę proforma P/1/09/2025 ML" at bounding box center [694, 297] width 182 height 9
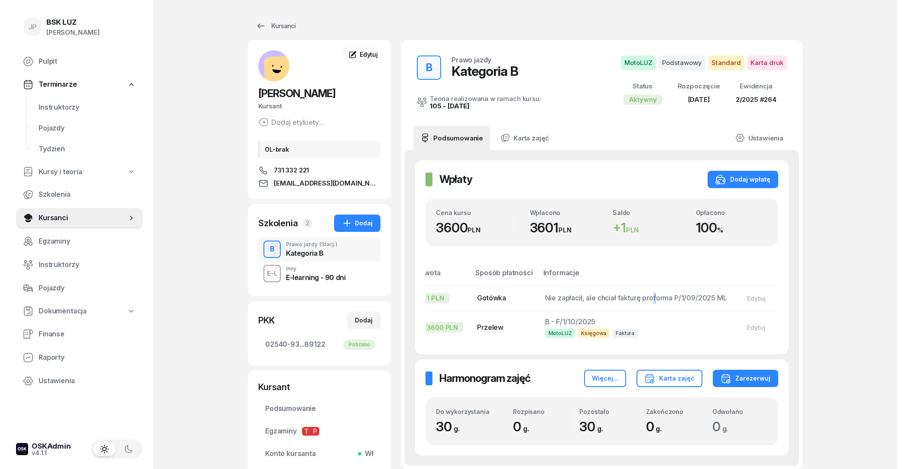
scroll to position [0, 82]
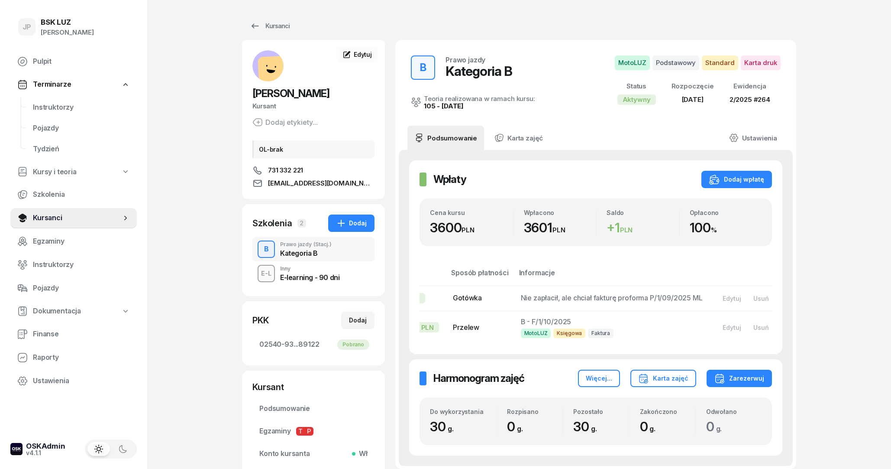
click at [814, 321] on div "JP BSK [PERSON_NAME] Pulpit Terminarze Instruktorzy Pojazdy Tydzień Kursy i teo…" at bounding box center [445, 278] width 891 height 556
click at [764, 298] on div "Usuń" at bounding box center [762, 298] width 16 height 7
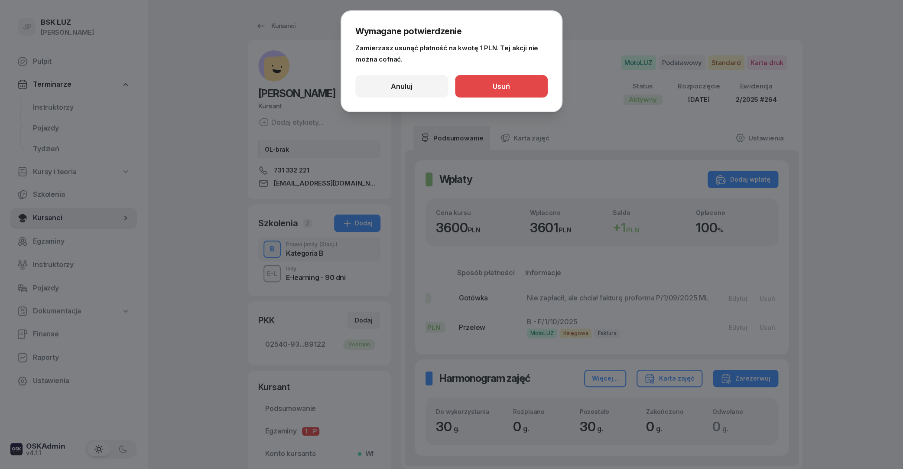
click at [508, 88] on div "Usuń" at bounding box center [500, 86] width 17 height 11
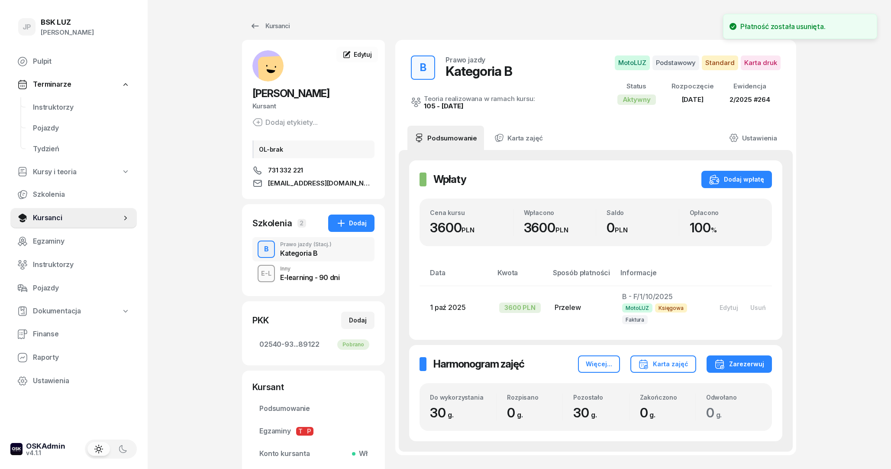
scroll to position [0, 0]
click at [836, 350] on div "JP BSK [PERSON_NAME] Pulpit Terminarze Instruktorzy Pojazdy Tydzień Kursy i teo…" at bounding box center [445, 278] width 891 height 556
click at [306, 280] on div "E-learning - 90 dni" at bounding box center [309, 277] width 59 height 7
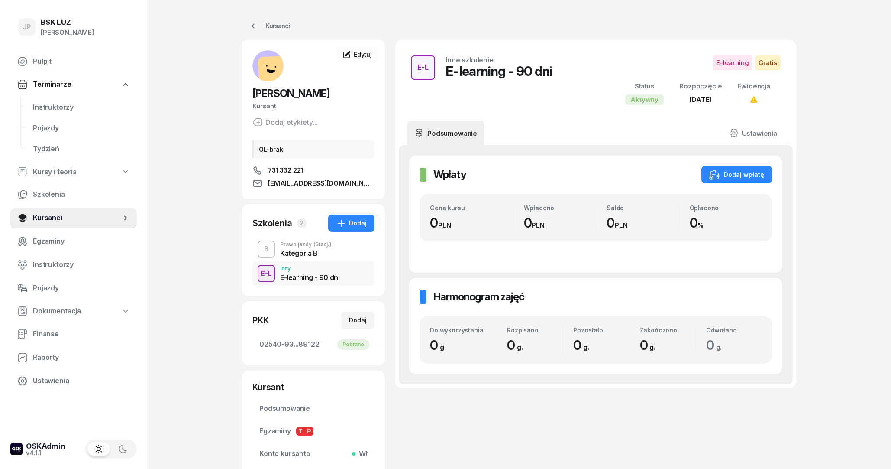
click at [300, 245] on div "Prawo jazdy (Stacj.)" at bounding box center [306, 244] width 52 height 5
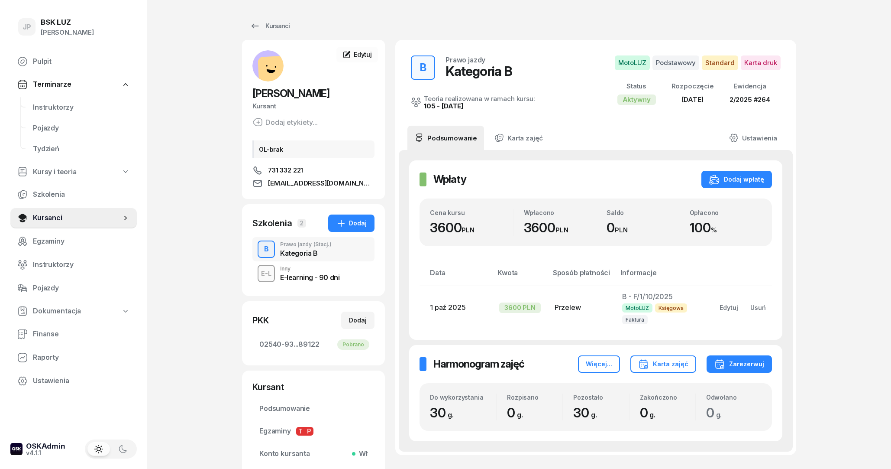
click at [466, 313] on td "1 paź 2025" at bounding box center [456, 307] width 73 height 44
click at [455, 305] on span "1 paź 2025" at bounding box center [448, 307] width 36 height 9
click at [323, 275] on div "E-learning - 90 dni" at bounding box center [309, 277] width 59 height 7
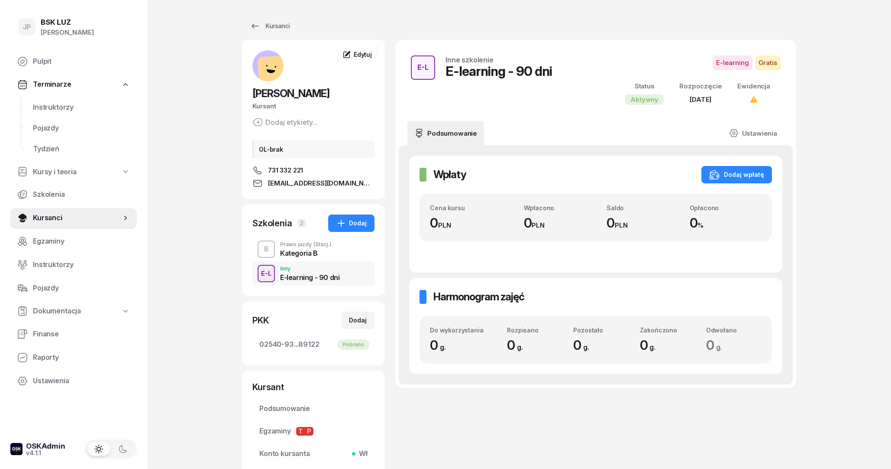
click at [331, 247] on span "(Stacj.)" at bounding box center [323, 244] width 18 height 5
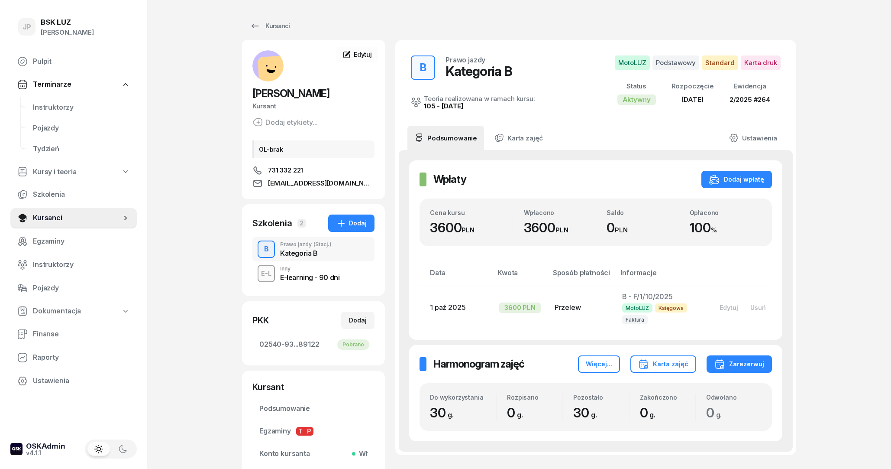
click at [327, 264] on div "E-L Inny E-learning - 90 dni" at bounding box center [314, 273] width 122 height 24
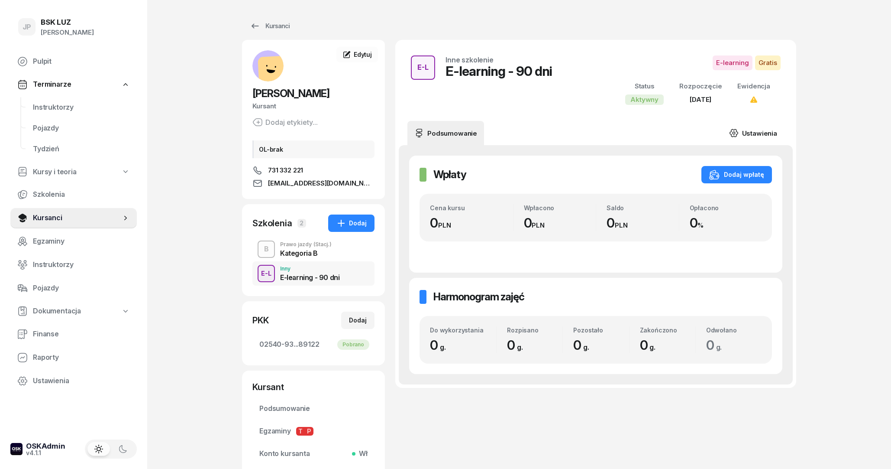
click at [753, 127] on link "Ustawienia" at bounding box center [753, 133] width 62 height 24
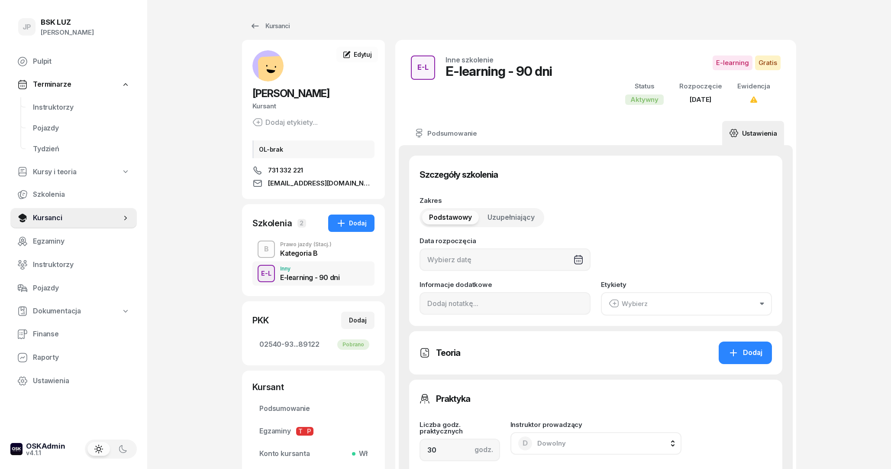
type input "[DATE]"
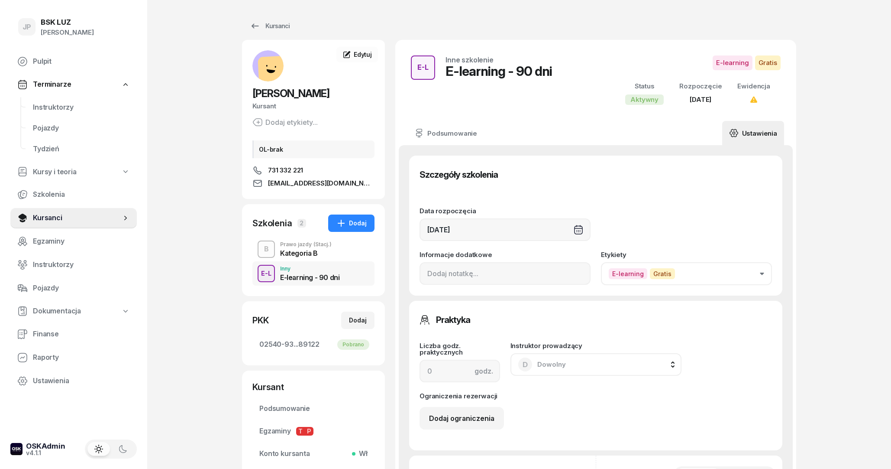
click at [715, 272] on button "E-learning Gratis" at bounding box center [686, 273] width 171 height 23
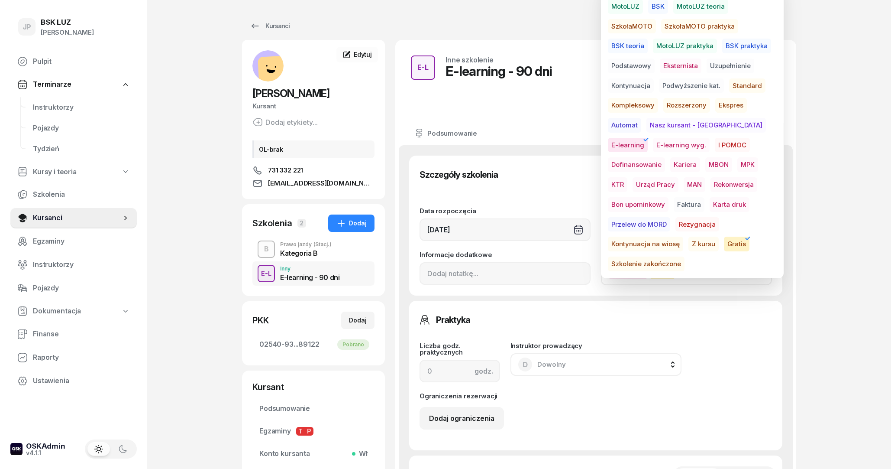
click at [653, 146] on span "E-learning wyg." at bounding box center [681, 145] width 57 height 15
click at [648, 138] on span "E-learning" at bounding box center [628, 145] width 40 height 15
click at [814, 198] on div "JP BSK [PERSON_NAME] Pulpit Terminarze Instruktorzy Pojazdy Tydzień Kursy i teo…" at bounding box center [445, 428] width 891 height 857
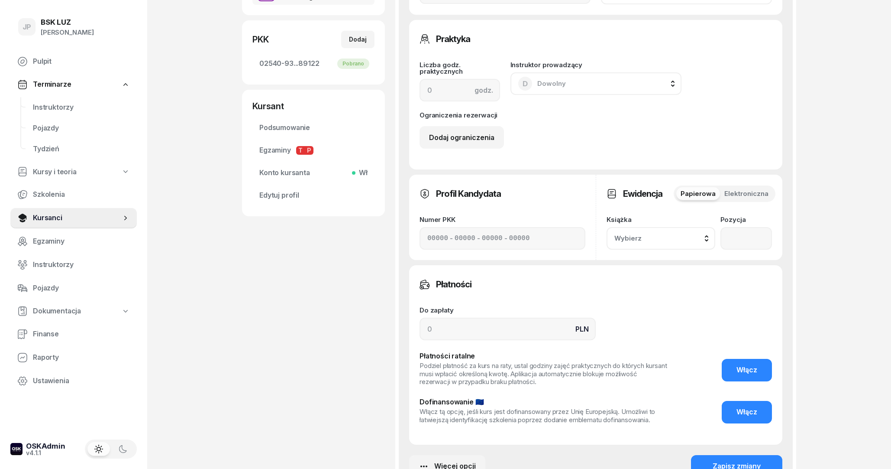
scroll to position [388, 0]
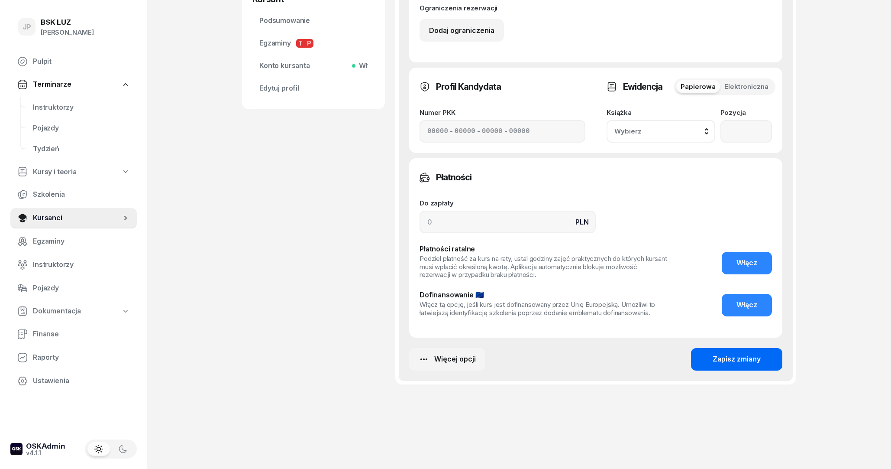
click at [732, 357] on div "Zapisz zmiany" at bounding box center [737, 358] width 48 height 11
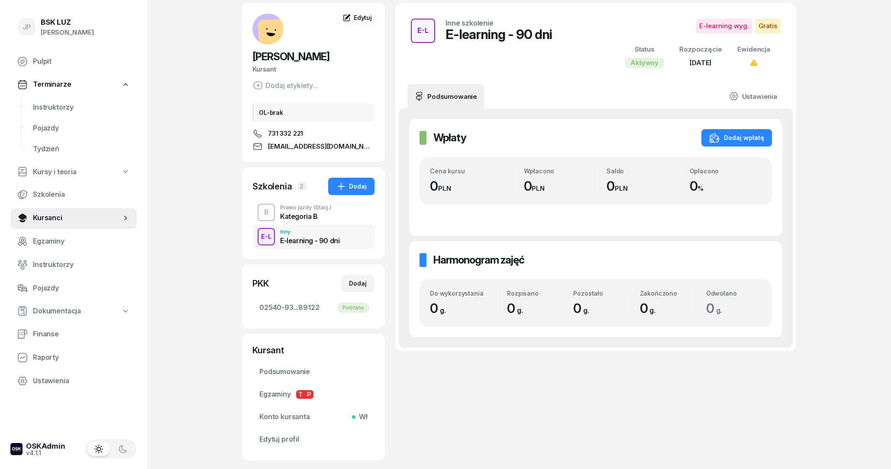
scroll to position [0, 0]
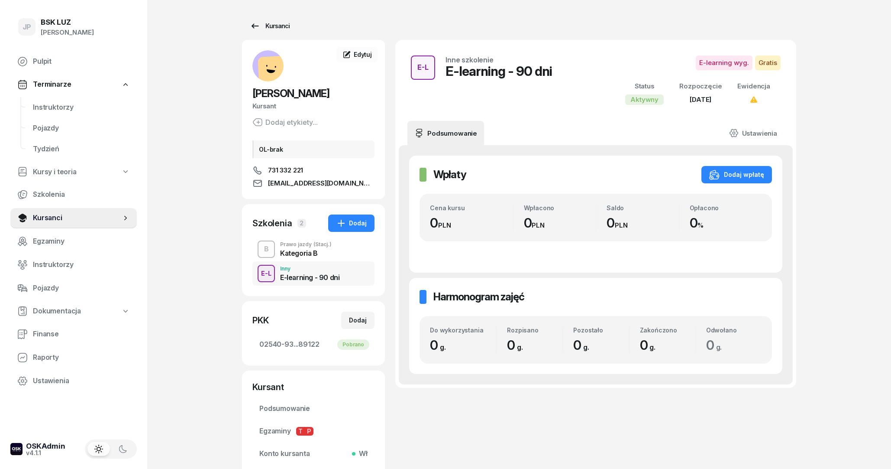
click at [251, 27] on icon at bounding box center [255, 26] width 10 height 10
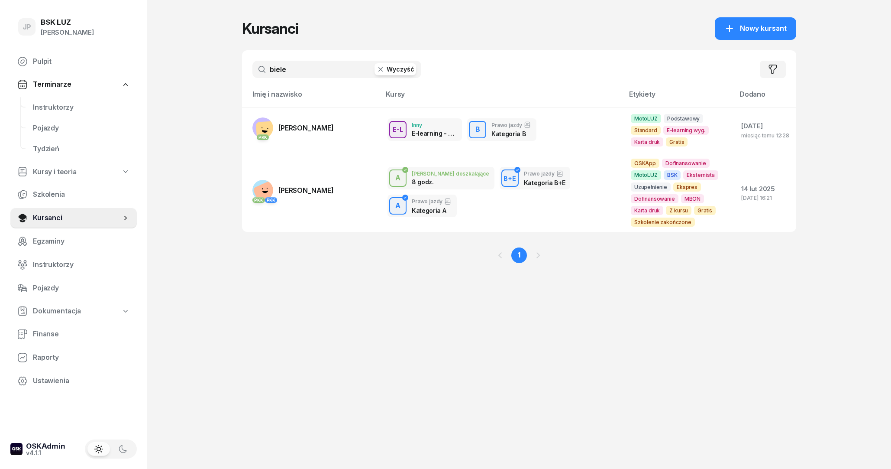
click at [385, 66] on icon "button" at bounding box center [380, 69] width 9 height 9
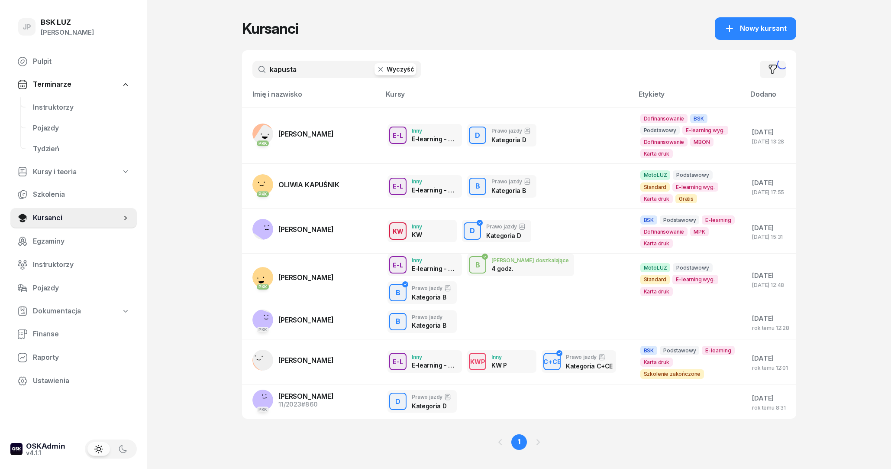
type input "kapusta"
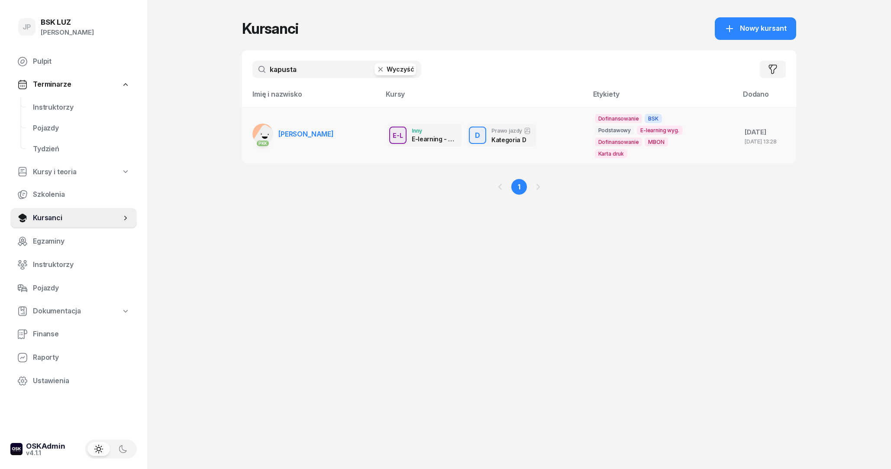
click at [284, 135] on span "[PERSON_NAME]" at bounding box center [306, 134] width 55 height 9
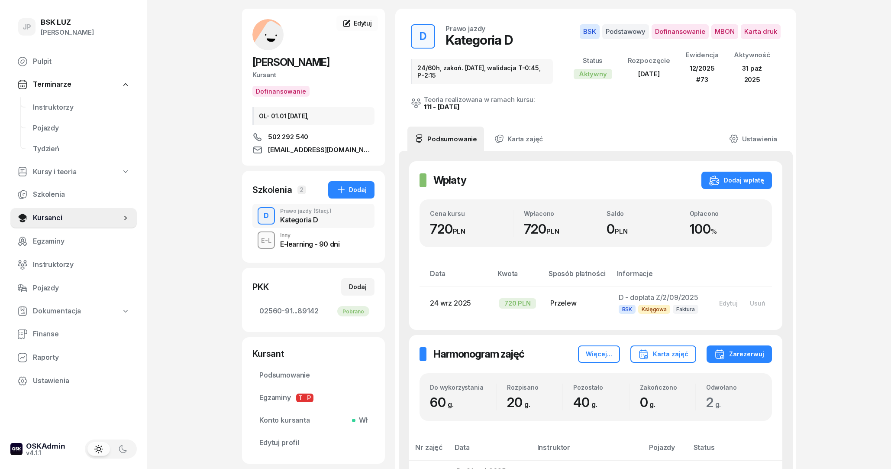
scroll to position [47, 0]
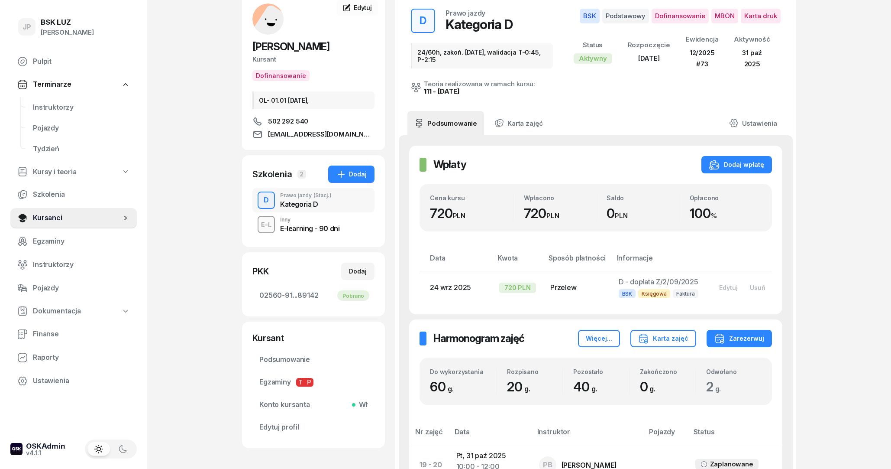
click at [350, 233] on div "E-L Inny E-learning - 90 dni" at bounding box center [314, 224] width 122 height 24
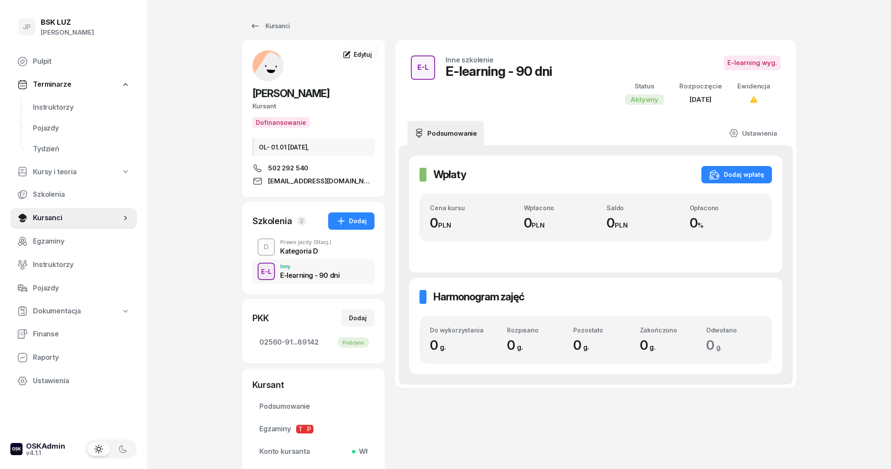
click at [309, 254] on div "Kategoria D" at bounding box center [306, 250] width 52 height 7
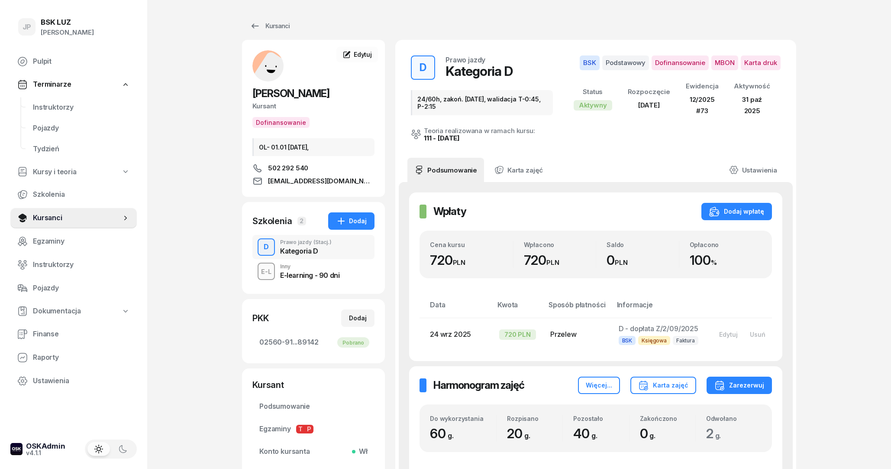
click at [308, 276] on div "E-learning - 90 dni" at bounding box center [309, 275] width 59 height 7
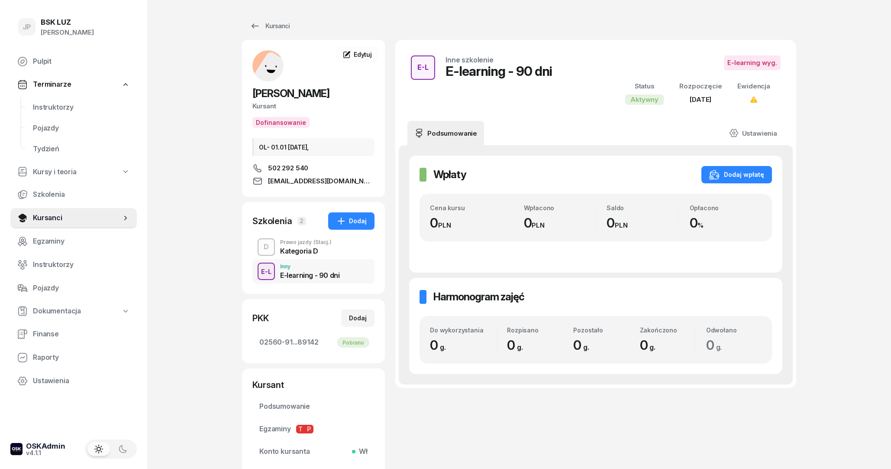
click at [308, 253] on div "Kategoria D" at bounding box center [306, 250] width 52 height 7
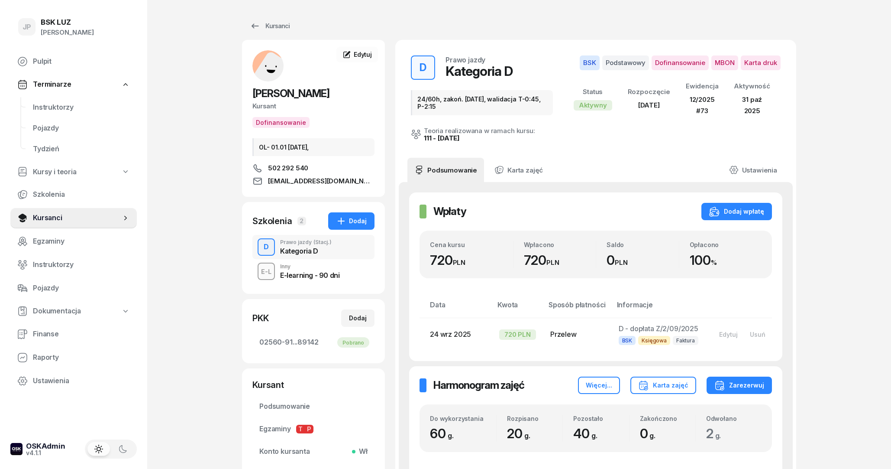
click at [311, 272] on div "E-learning - 90 dni" at bounding box center [309, 275] width 59 height 7
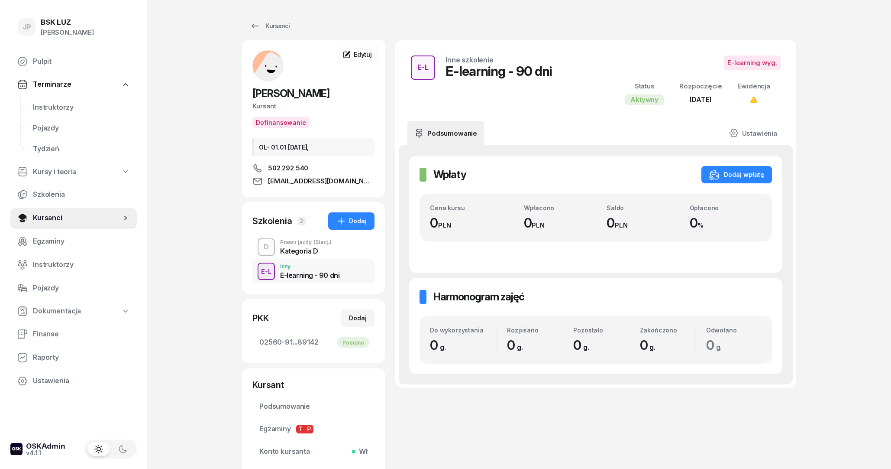
click at [311, 256] on div "D Prawo jazdy (Stacj.) Kategoria D" at bounding box center [314, 247] width 122 height 24
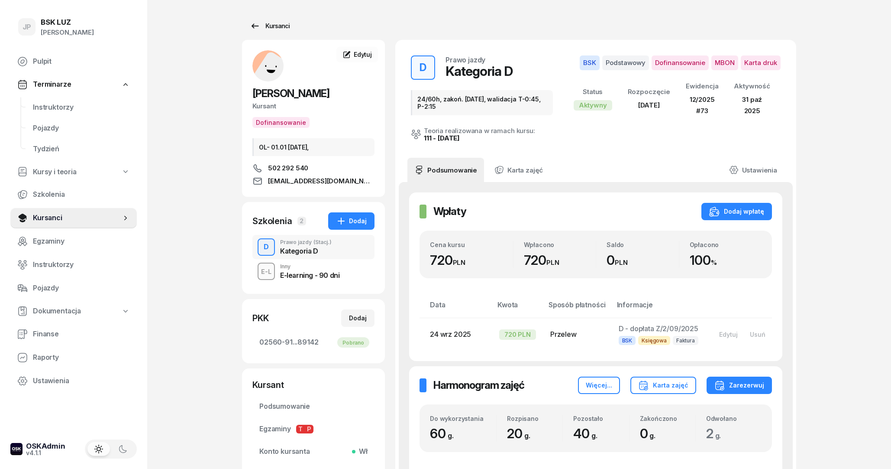
click at [269, 25] on div "Kursanci" at bounding box center [270, 26] width 40 height 10
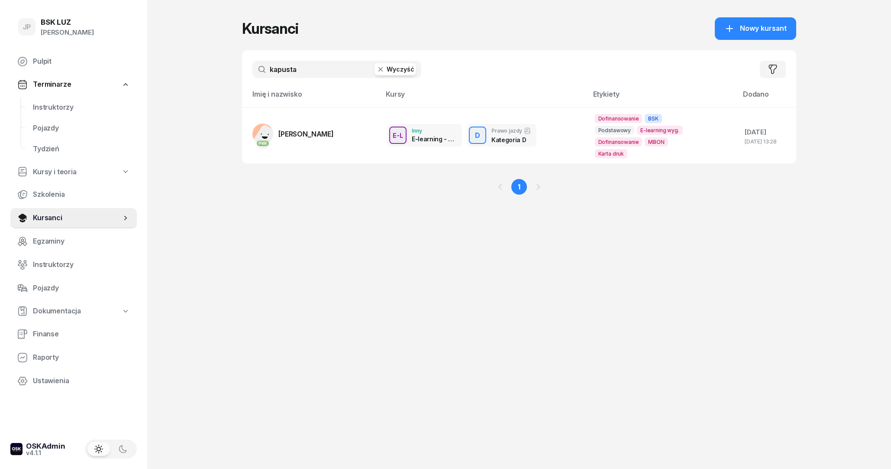
click at [389, 67] on button "Wyczyść" at bounding box center [396, 69] width 42 height 12
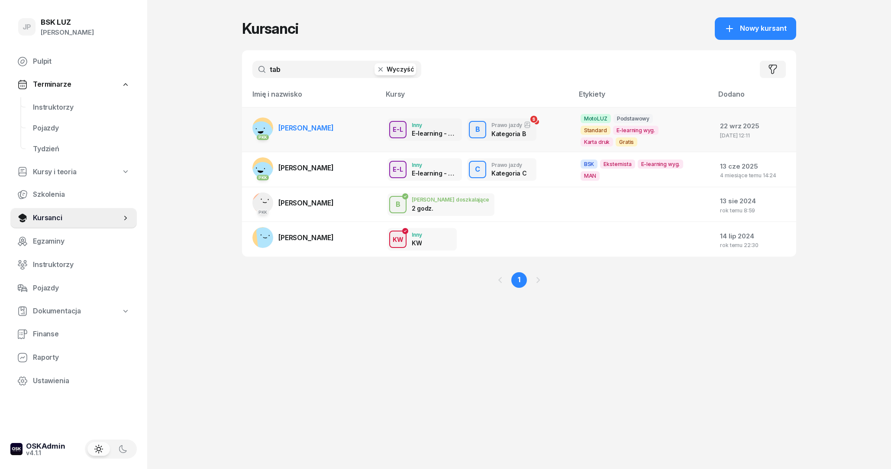
type input "tab"
click at [359, 117] on td "PKK [PERSON_NAME]" at bounding box center [311, 129] width 139 height 45
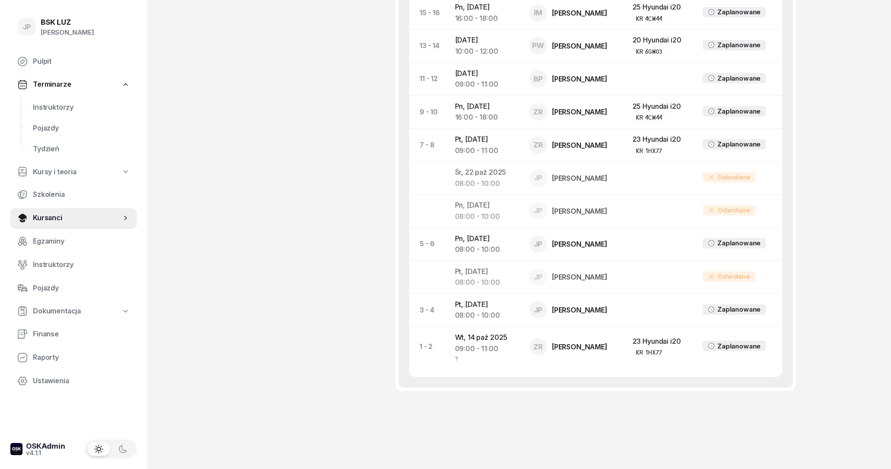
scroll to position [746, 0]
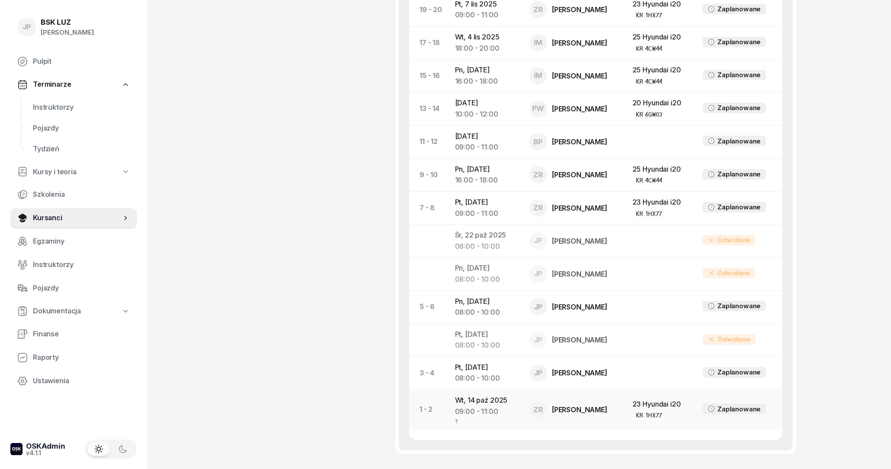
scroll to position [652, 0]
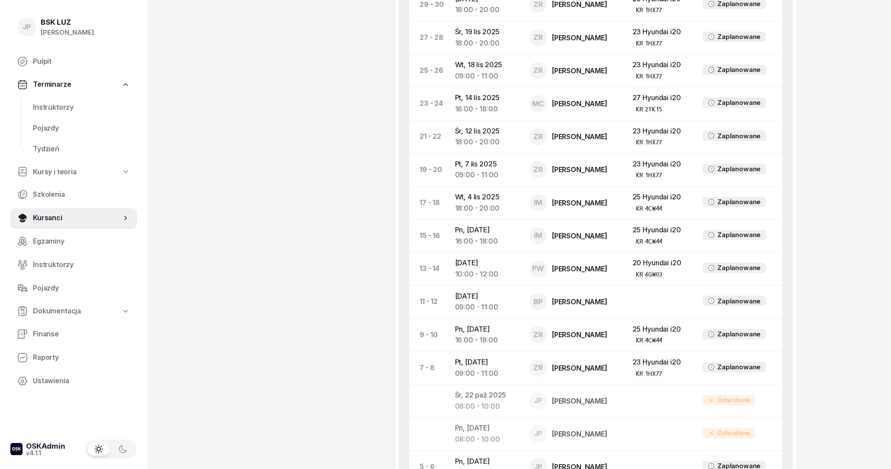
scroll to position [465, 0]
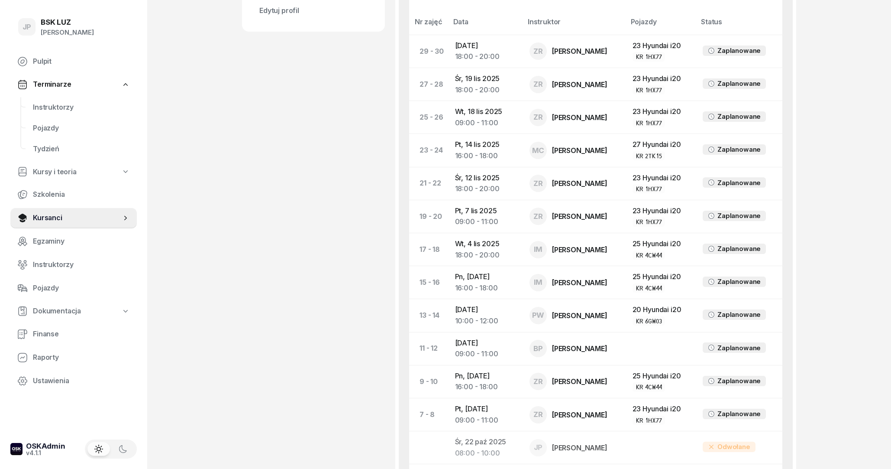
click at [340, 274] on div "[PERSON_NAME] Kursant Dodaj etykiety... OL-brak 880 229 905 [EMAIL_ADDRESS][DOM…" at bounding box center [313, 130] width 143 height 1111
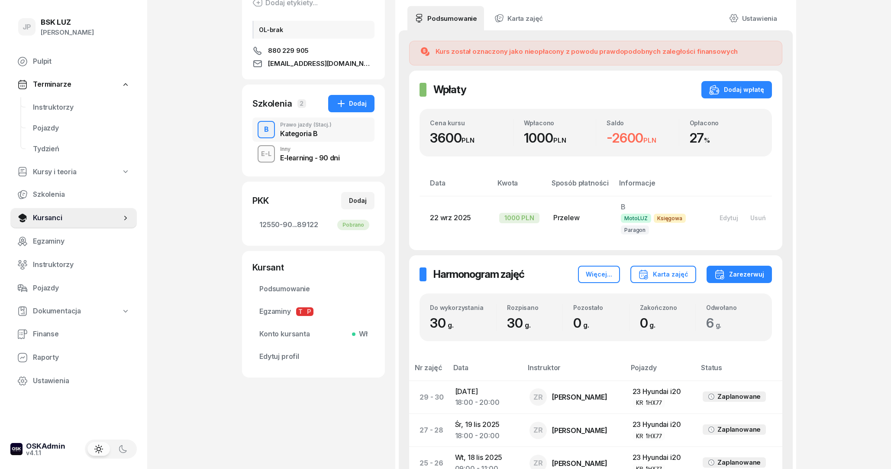
scroll to position [44, 0]
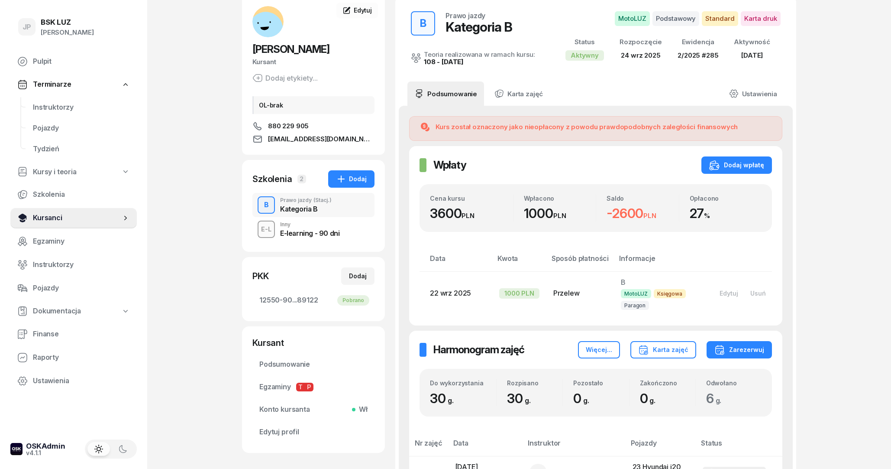
click at [53, 218] on span "Kursanci" at bounding box center [77, 217] width 88 height 11
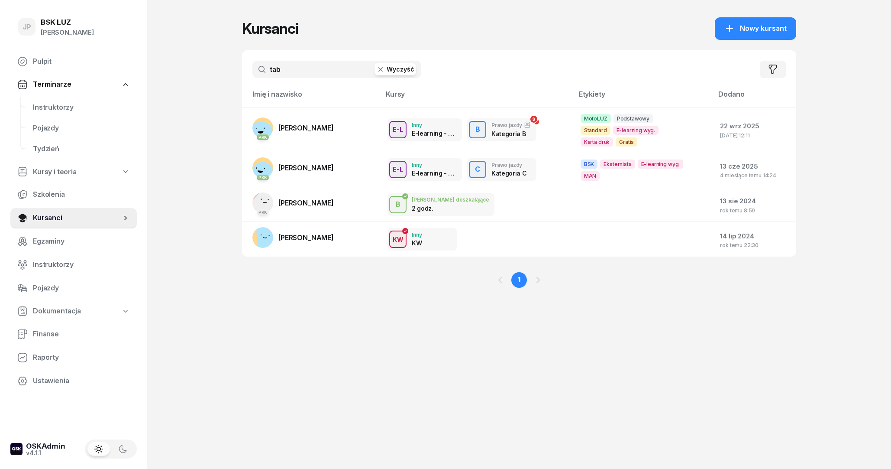
click at [392, 66] on button "Wyczyść" at bounding box center [396, 69] width 42 height 12
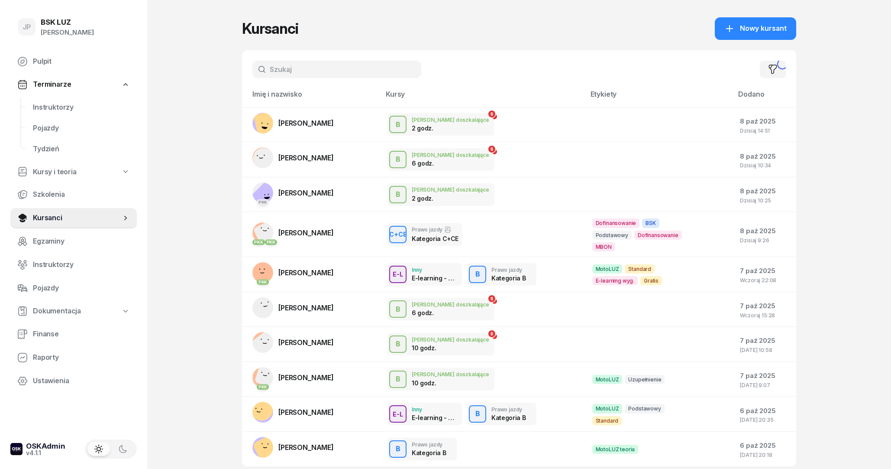
click at [327, 72] on input "text" at bounding box center [337, 69] width 169 height 17
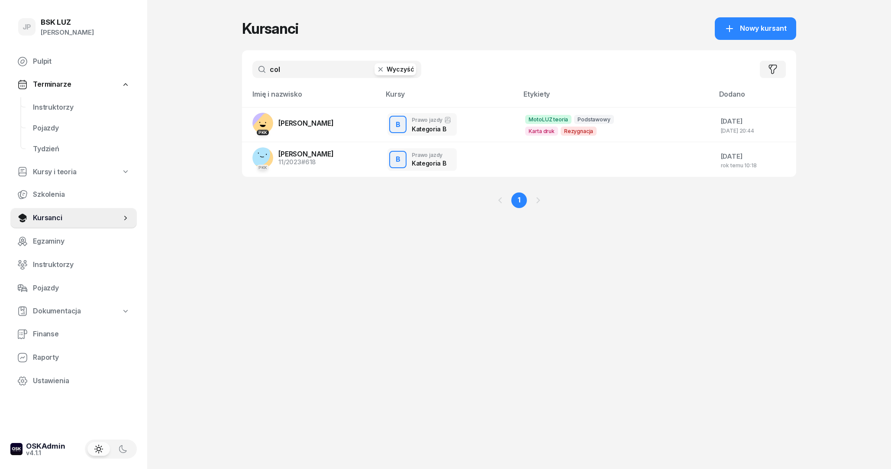
type input "co"
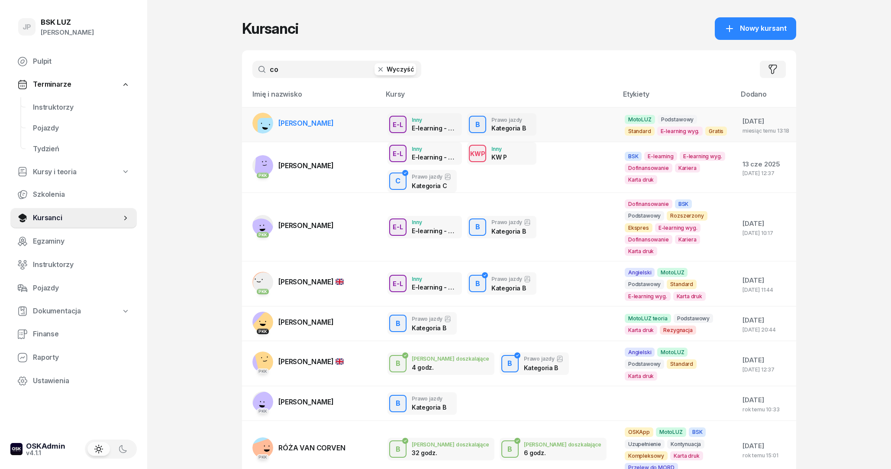
click at [305, 121] on span "[PERSON_NAME]" at bounding box center [306, 123] width 55 height 9
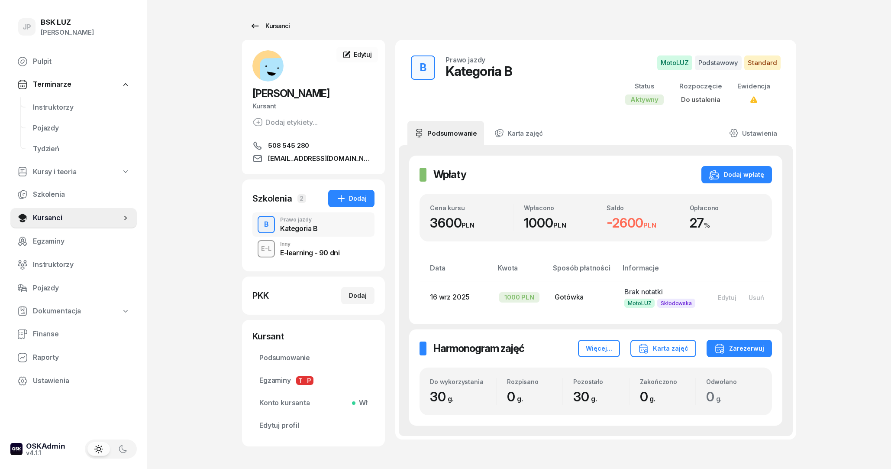
click at [259, 34] on link "Kursanci" at bounding box center [269, 25] width 55 height 17
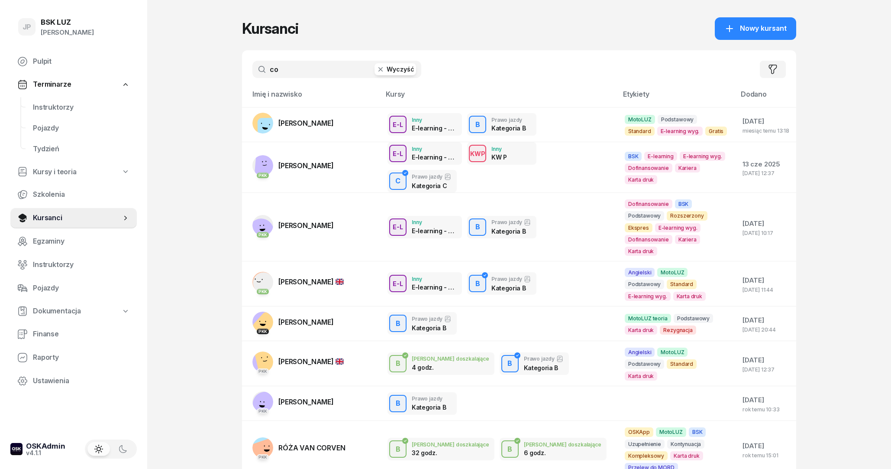
drag, startPoint x: 280, startPoint y: 61, endPoint x: 246, endPoint y: 74, distance: 37.2
click at [246, 74] on div "co Wyczyść Filtruj" at bounding box center [519, 69] width 554 height 38
drag, startPoint x: 312, startPoint y: 71, endPoint x: 200, endPoint y: 74, distance: 112.2
click at [253, 70] on input "co" at bounding box center [337, 69] width 169 height 17
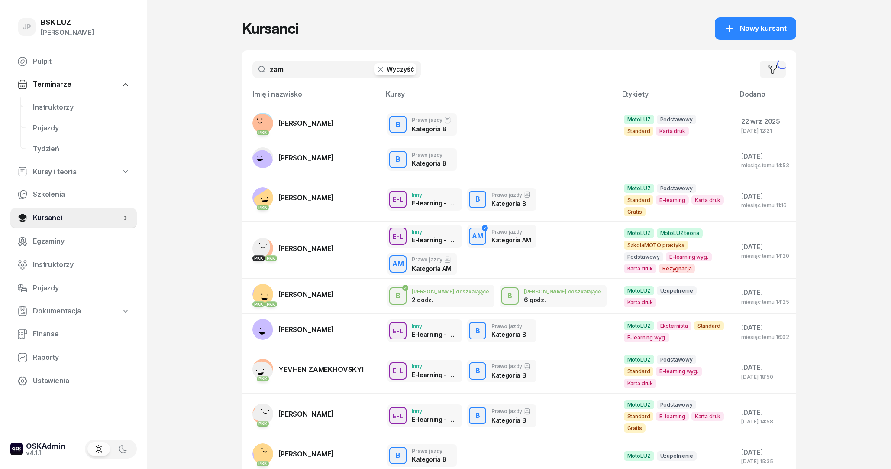
type input "zam"
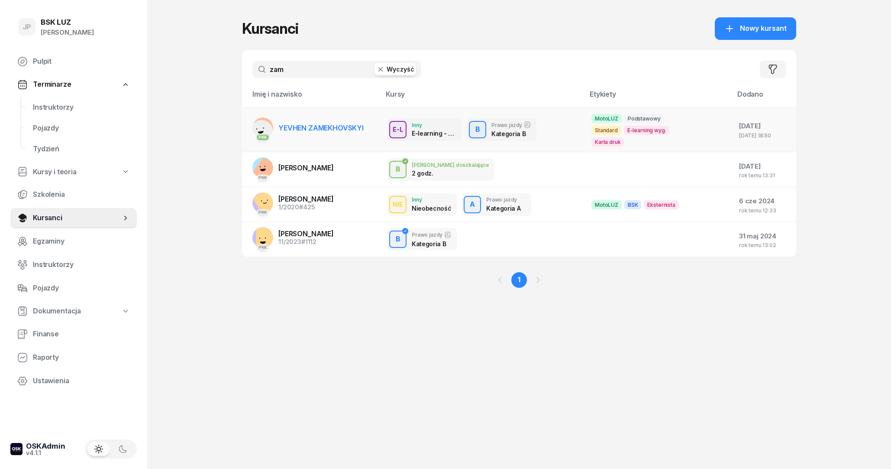
click at [298, 126] on span "YEVHEN ZAMEKHOVSKYI" at bounding box center [321, 127] width 85 height 9
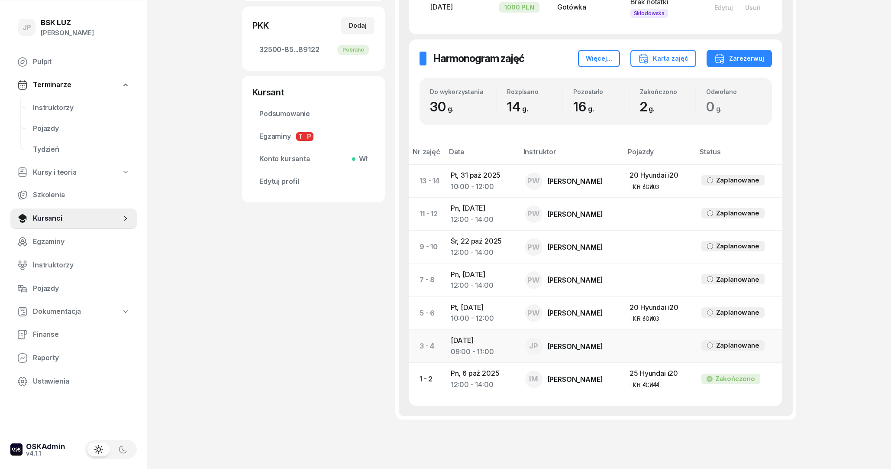
scroll to position [285, 0]
